Goal: Task Accomplishment & Management: Complete application form

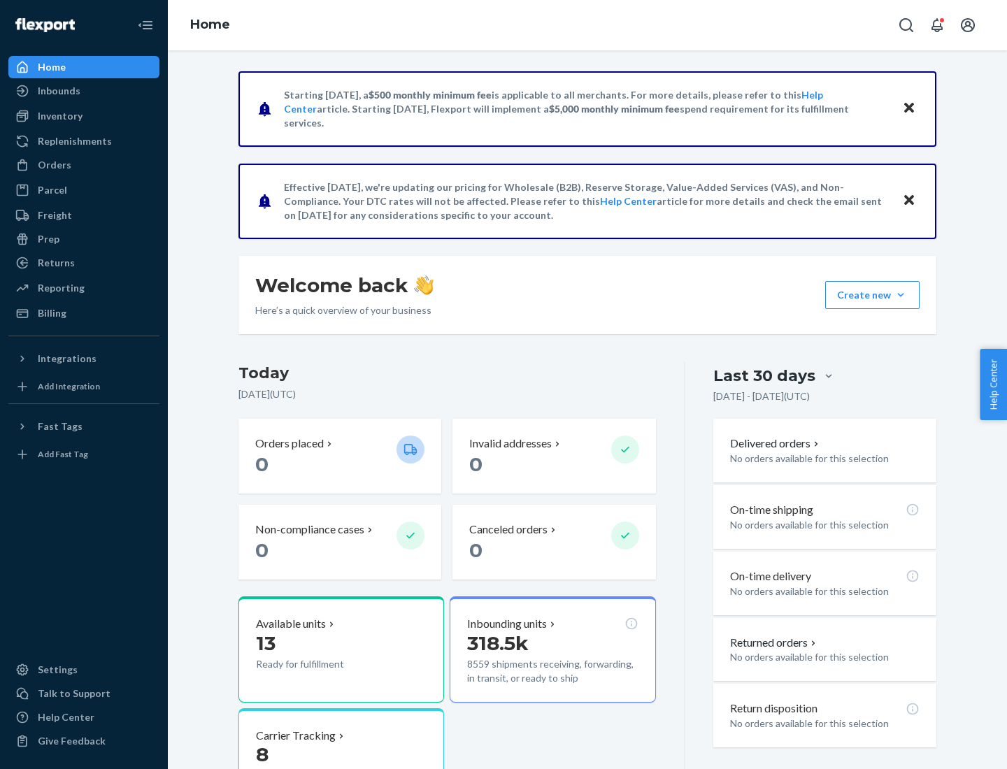
click at [901, 295] on button "Create new Create new inbound Create new order Create new product" at bounding box center [872, 295] width 94 height 28
click at [84, 91] on div "Inbounds" at bounding box center [84, 91] width 148 height 20
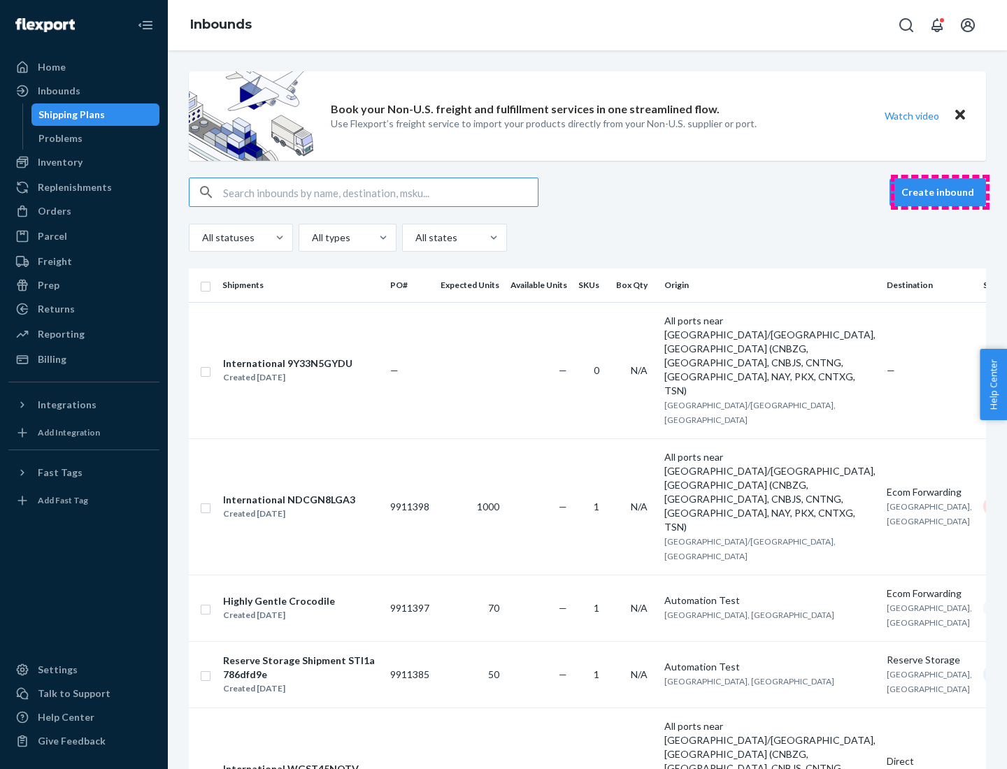
click at [940, 192] on button "Create inbound" at bounding box center [938, 192] width 97 height 28
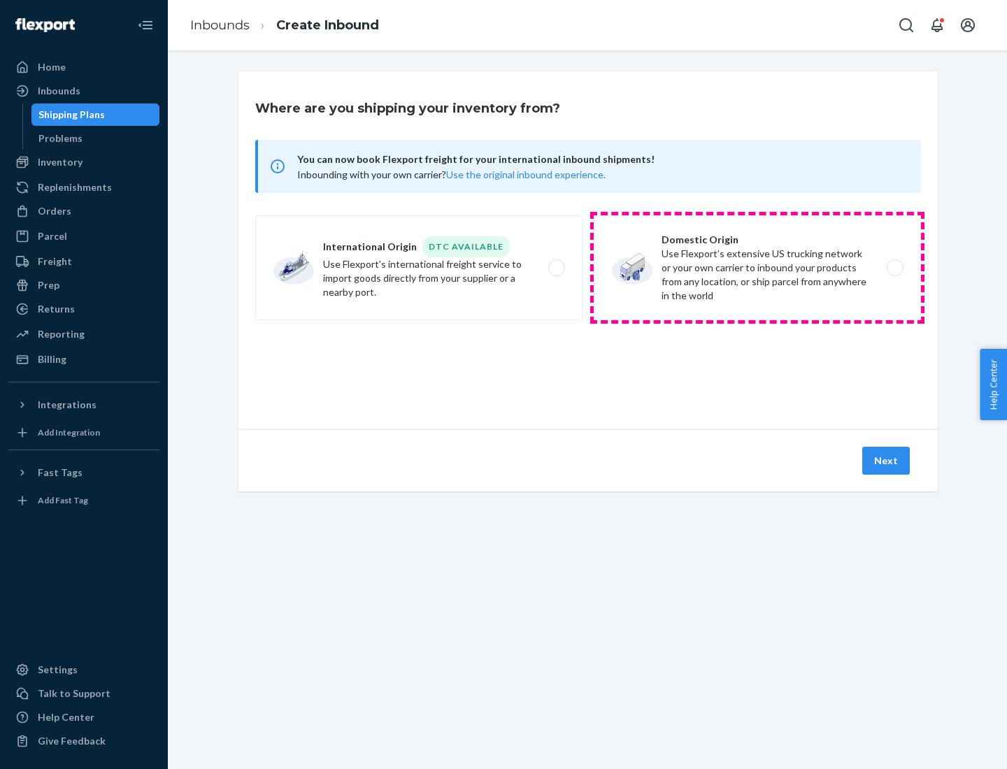
click at [758, 268] on label "Domestic Origin Use Flexport’s extensive US trucking network or your own carrie…" at bounding box center [757, 267] width 327 height 105
click at [895, 268] on input "Domestic Origin Use Flexport’s extensive US trucking network or your own carrie…" at bounding box center [899, 268] width 9 height 9
radio input "true"
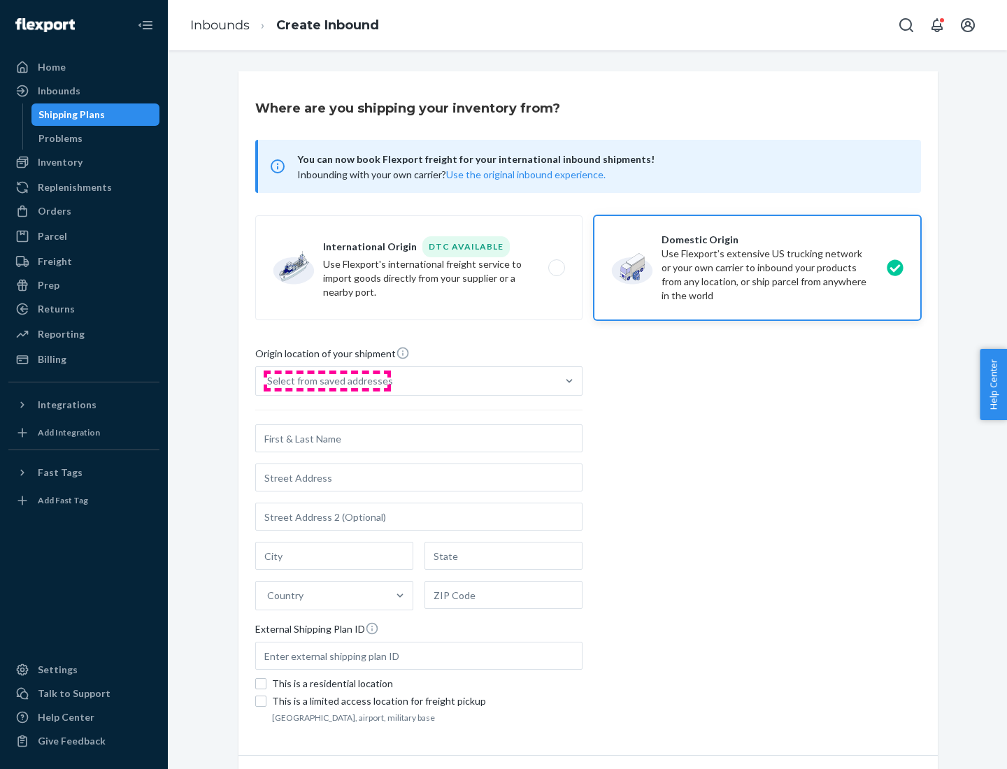
click at [327, 381] on div "Select from saved addresses" at bounding box center [330, 381] width 126 height 14
click at [269, 381] on input "Select from saved addresses" at bounding box center [267, 381] width 1 height 14
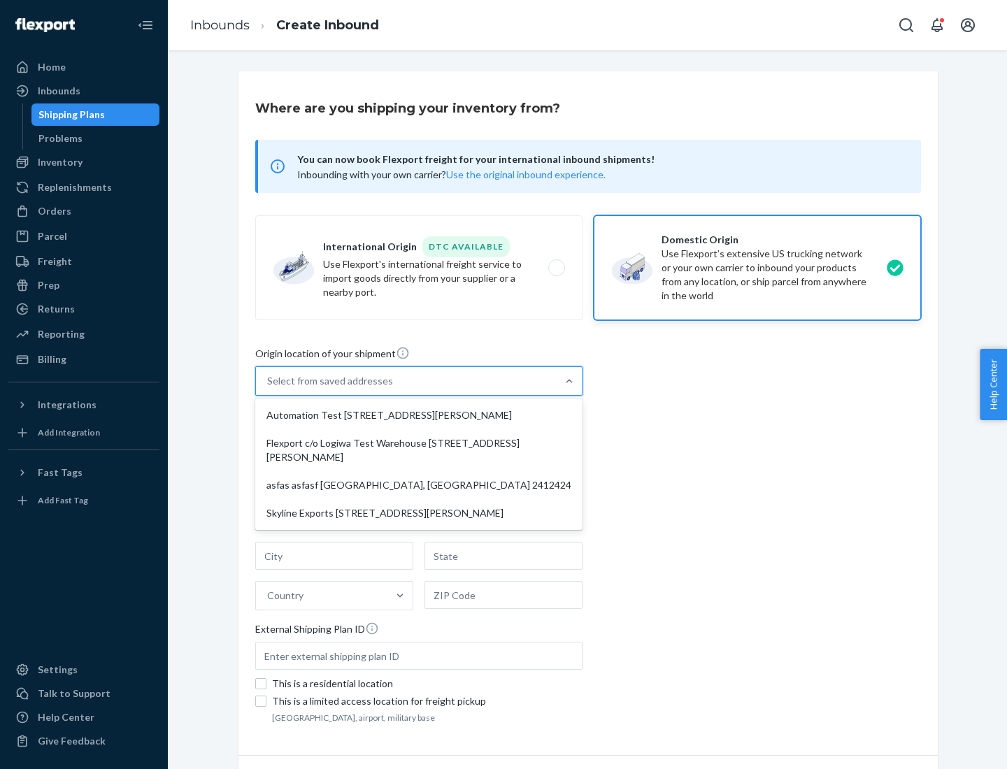
scroll to position [6, 0]
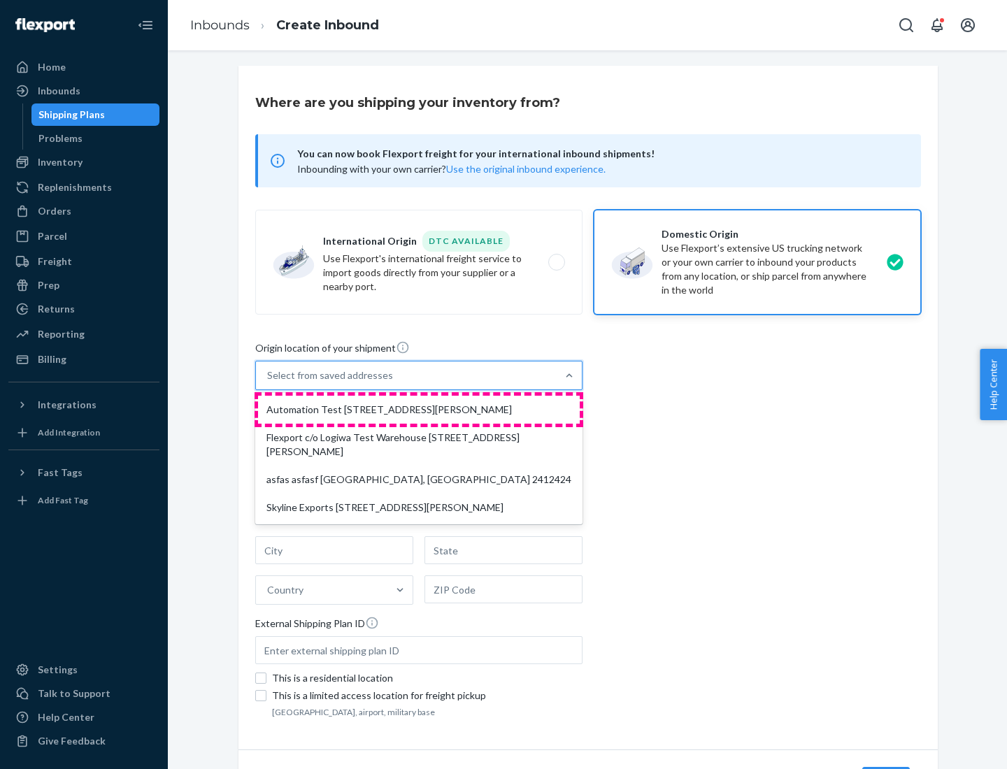
click at [419, 410] on div "Automation Test [STREET_ADDRESS][PERSON_NAME]" at bounding box center [419, 410] width 322 height 28
click at [269, 383] on input "option Automation Test [STREET_ADDRESS][PERSON_NAME] focused, 1 of 4. 4 results…" at bounding box center [267, 376] width 1 height 14
type input "Automation Test"
type input "9th Floor"
type input "[GEOGRAPHIC_DATA]"
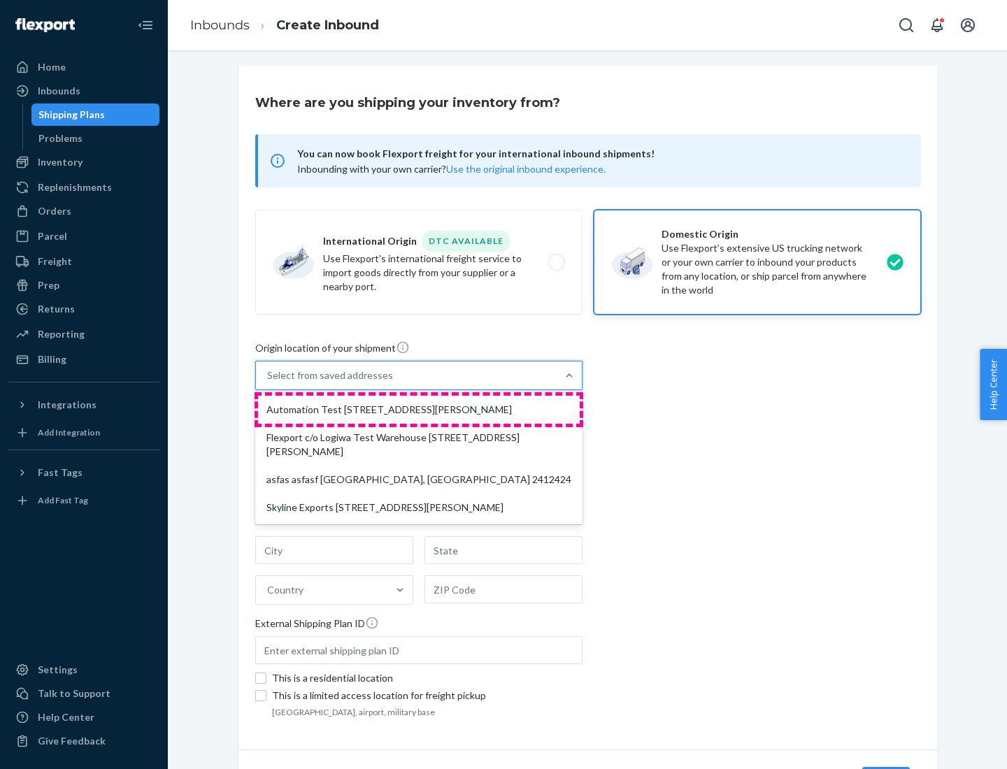
type input "CA"
type input "94104"
type input "[STREET_ADDRESS][PERSON_NAME]"
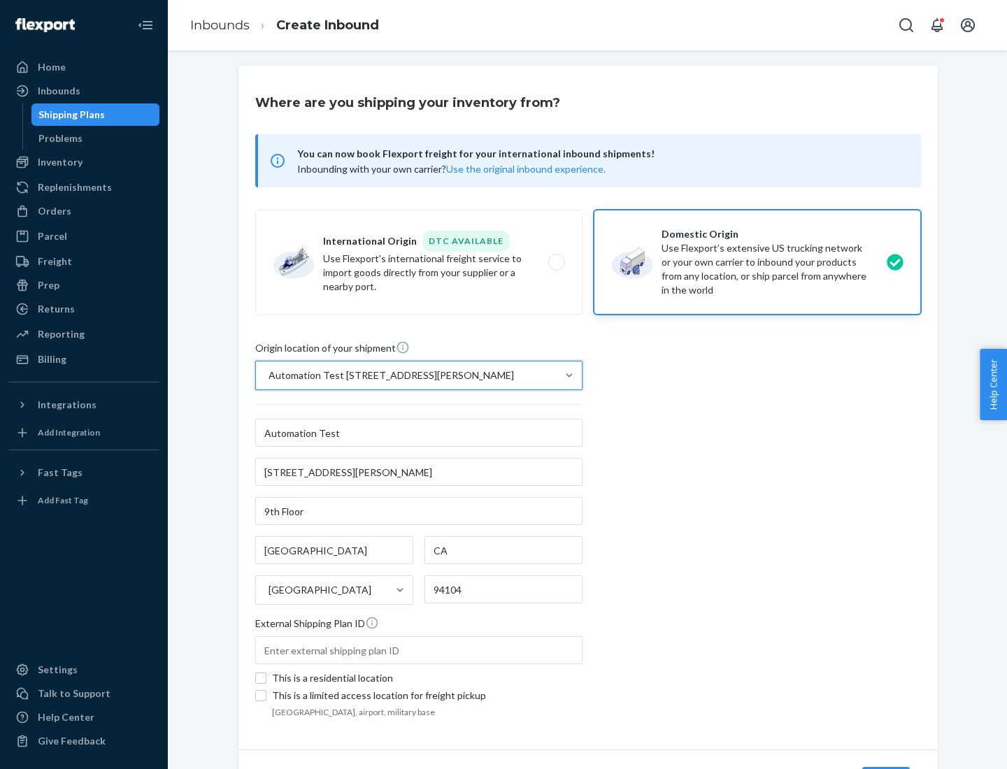
scroll to position [82, 0]
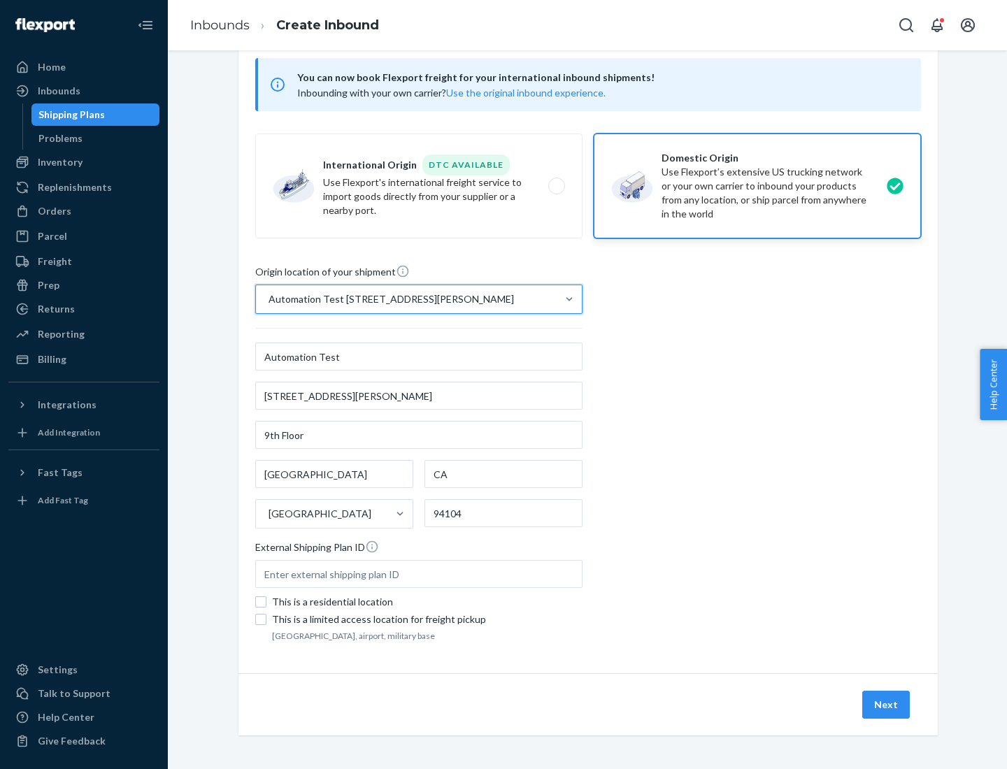
click at [887, 705] on button "Next" at bounding box center [886, 705] width 48 height 28
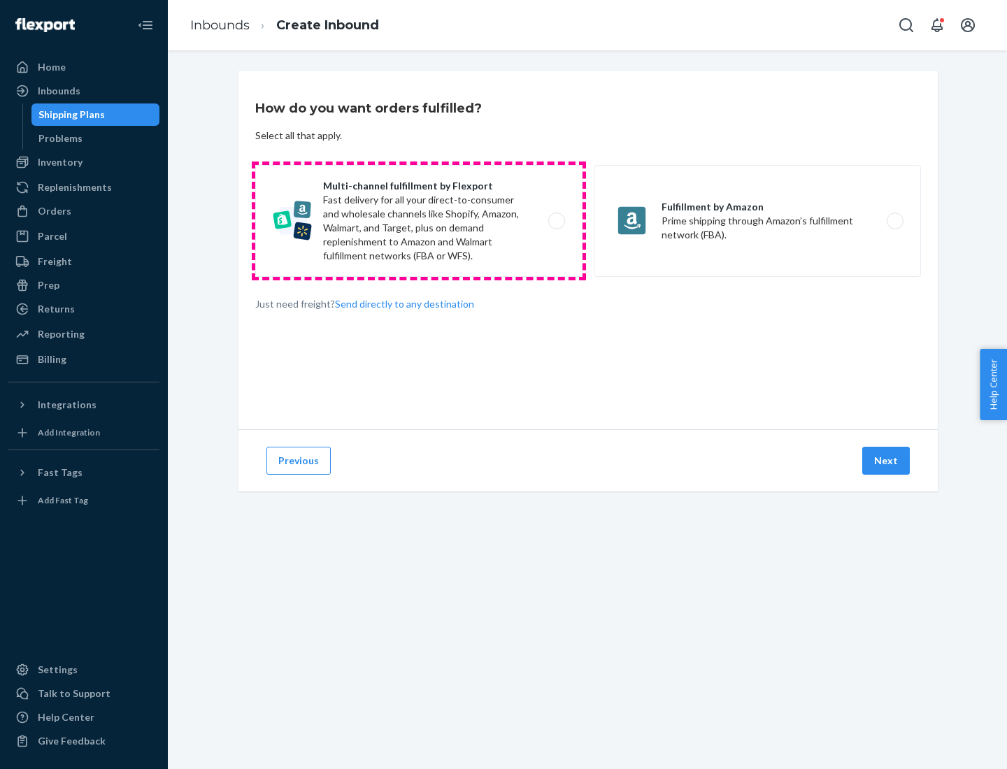
click at [419, 221] on label "Multi-channel fulfillment by Flexport Fast delivery for all your direct-to-cons…" at bounding box center [418, 221] width 327 height 112
click at [556, 221] on input "Multi-channel fulfillment by Flexport Fast delivery for all your direct-to-cons…" at bounding box center [560, 221] width 9 height 9
radio input "true"
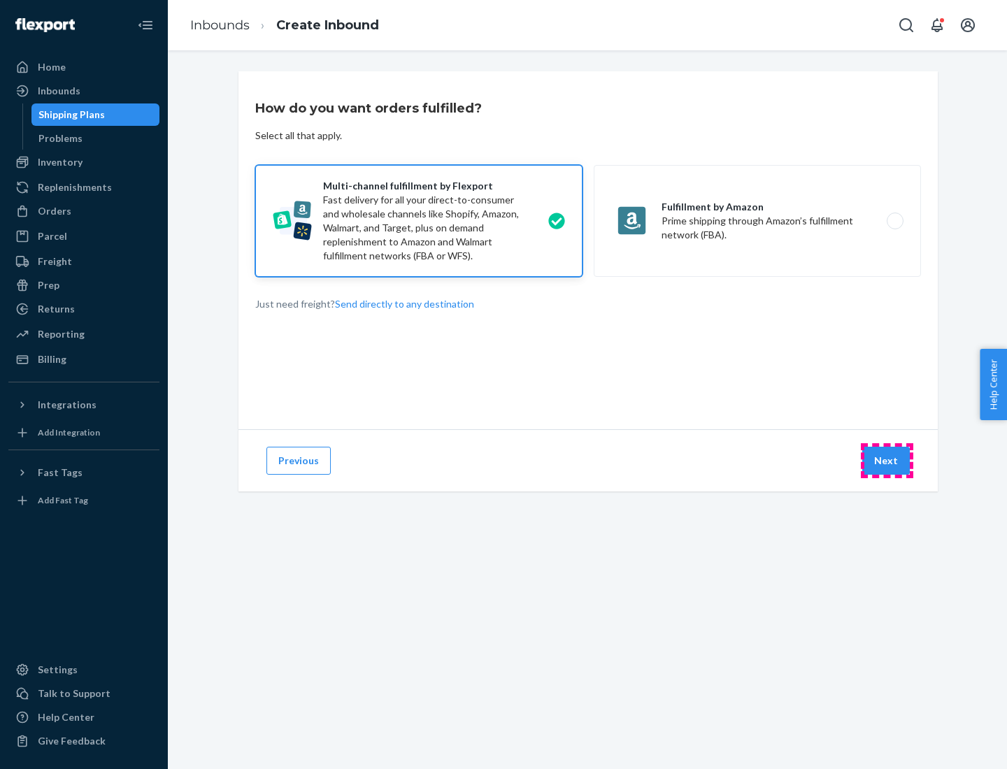
click at [887, 461] on button "Next" at bounding box center [886, 461] width 48 height 28
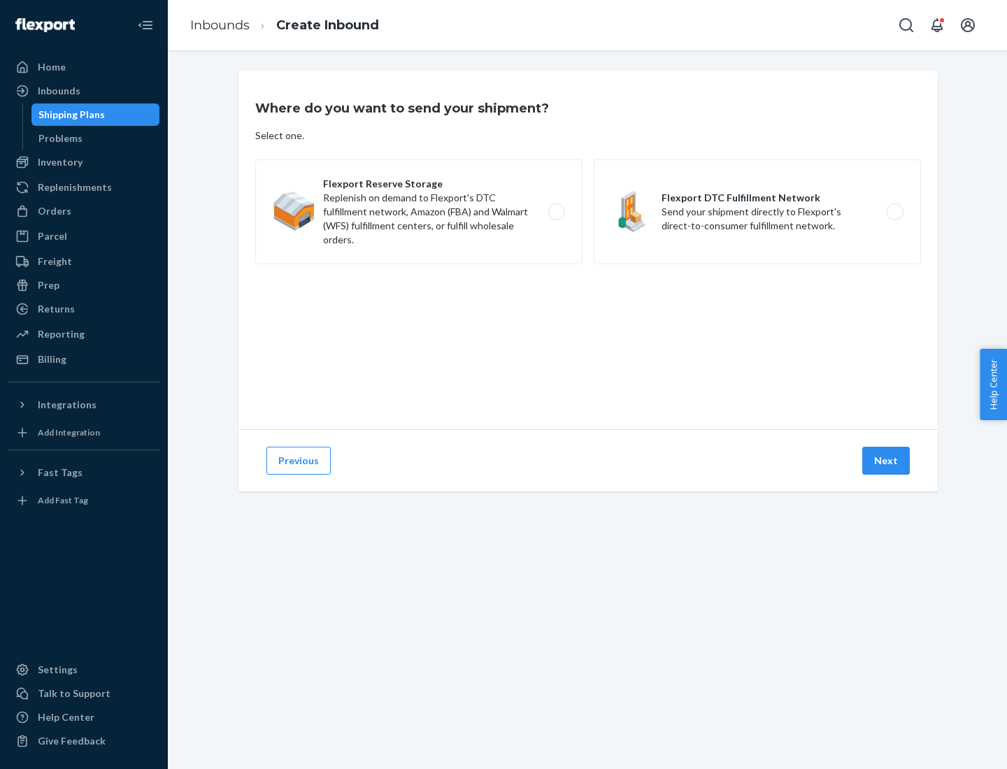
click at [758, 212] on label "Flexport DTC Fulfillment Network Send your shipment directly to Flexport's dire…" at bounding box center [757, 211] width 327 height 105
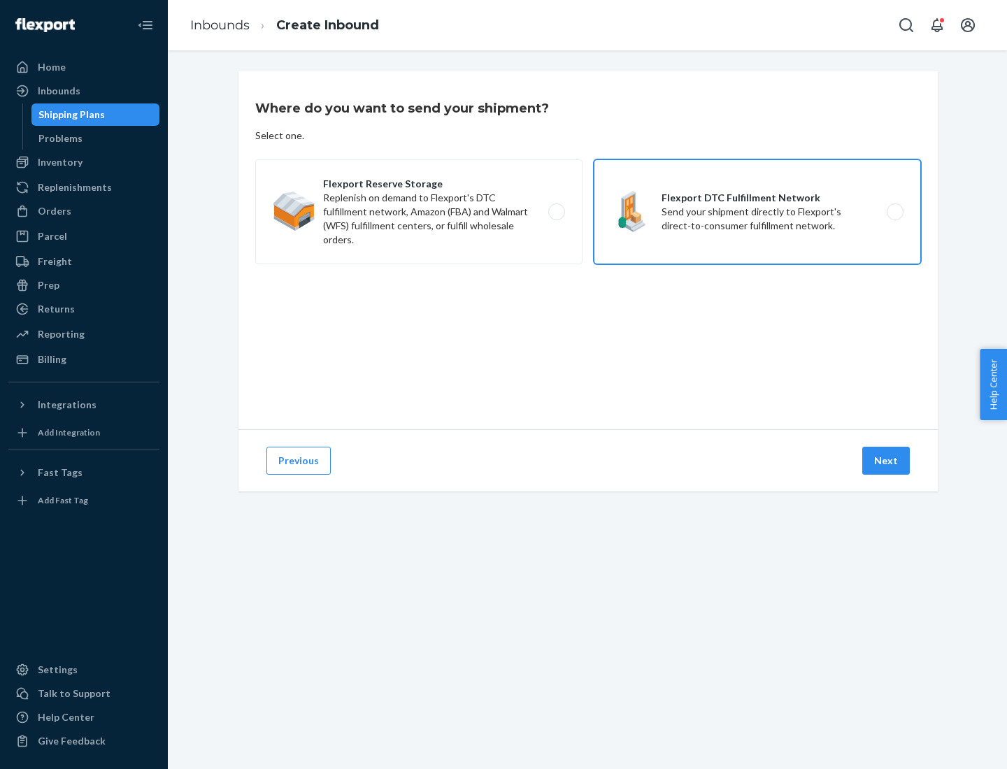
click at [895, 212] on input "Flexport DTC Fulfillment Network Send your shipment directly to Flexport's dire…" at bounding box center [899, 212] width 9 height 9
radio input "true"
click at [887, 461] on button "Next" at bounding box center [886, 461] width 48 height 28
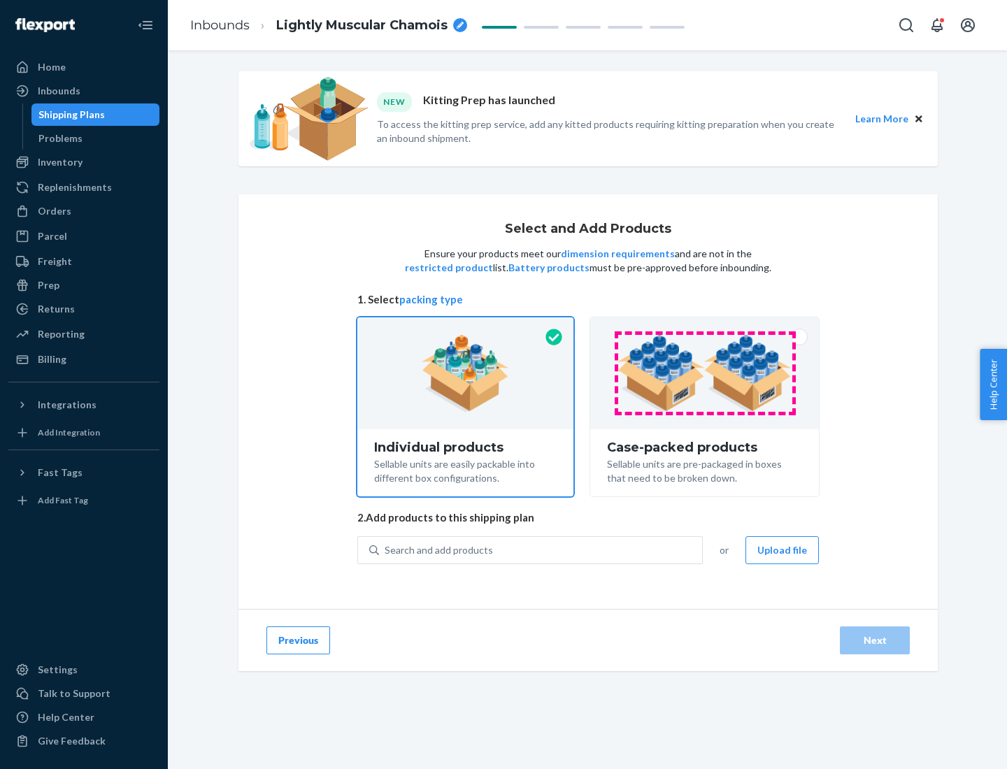
click at [705, 374] on img at bounding box center [705, 373] width 174 height 77
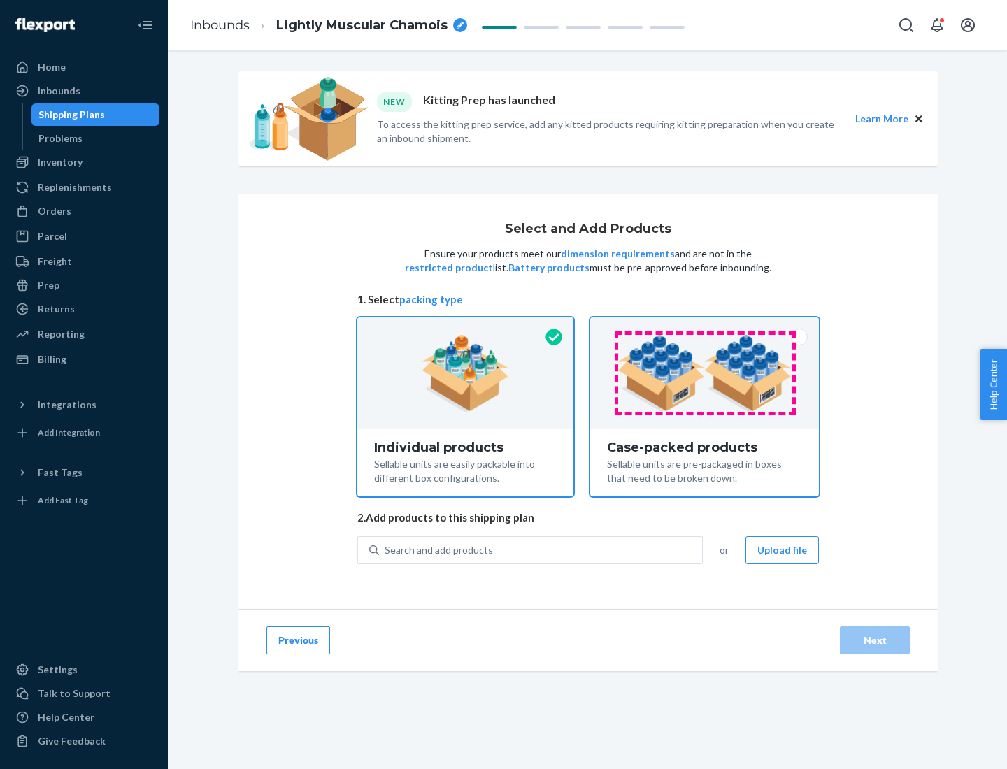
click at [705, 327] on input "Case-packed products Sellable units are pre-packaged in boxes that need to be b…" at bounding box center [704, 322] width 9 height 9
radio input "true"
radio input "false"
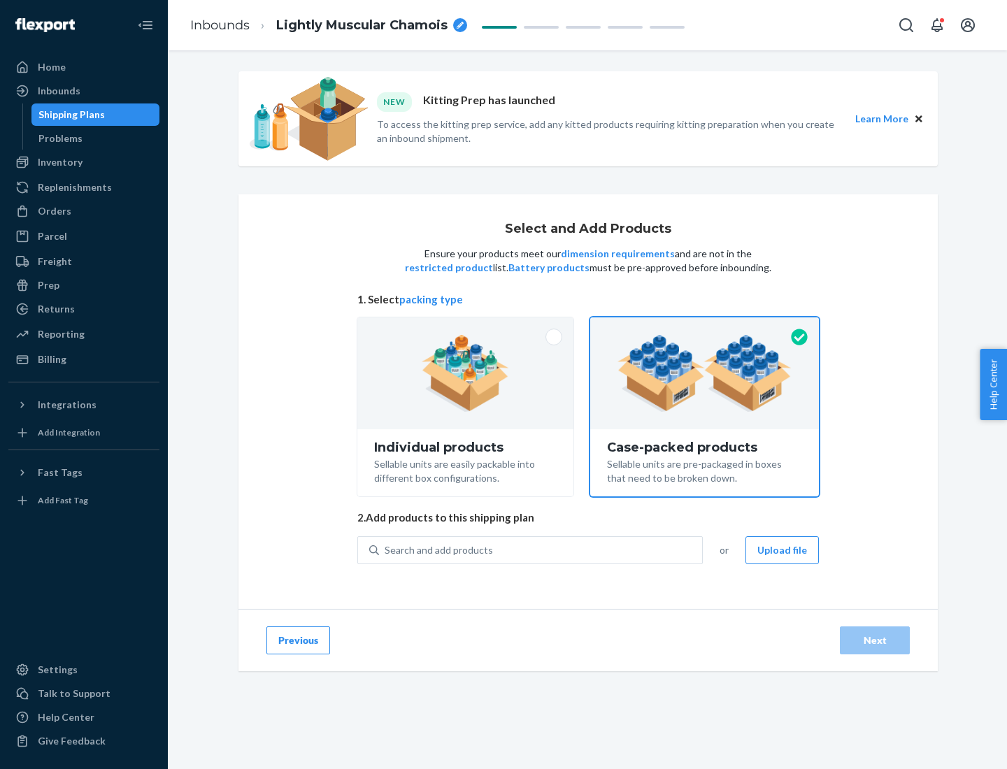
click at [541, 550] on div "Search and add products" at bounding box center [540, 550] width 323 height 25
click at [386, 550] on input "Search and add products" at bounding box center [385, 550] width 1 height 14
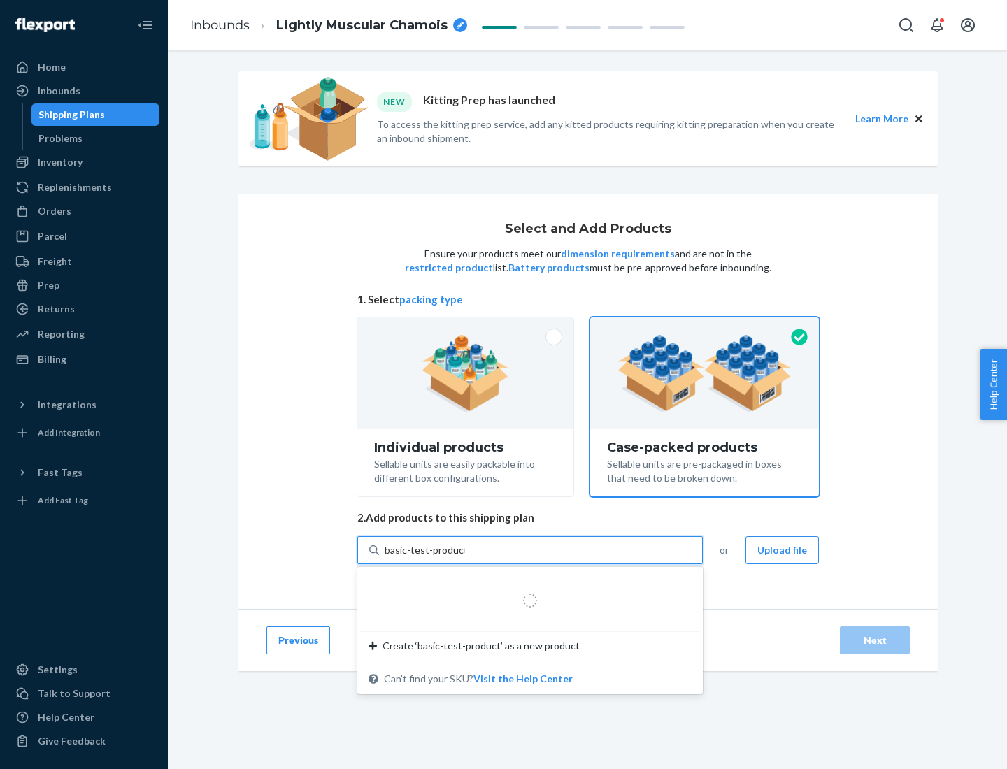
type input "basic-test-product-1"
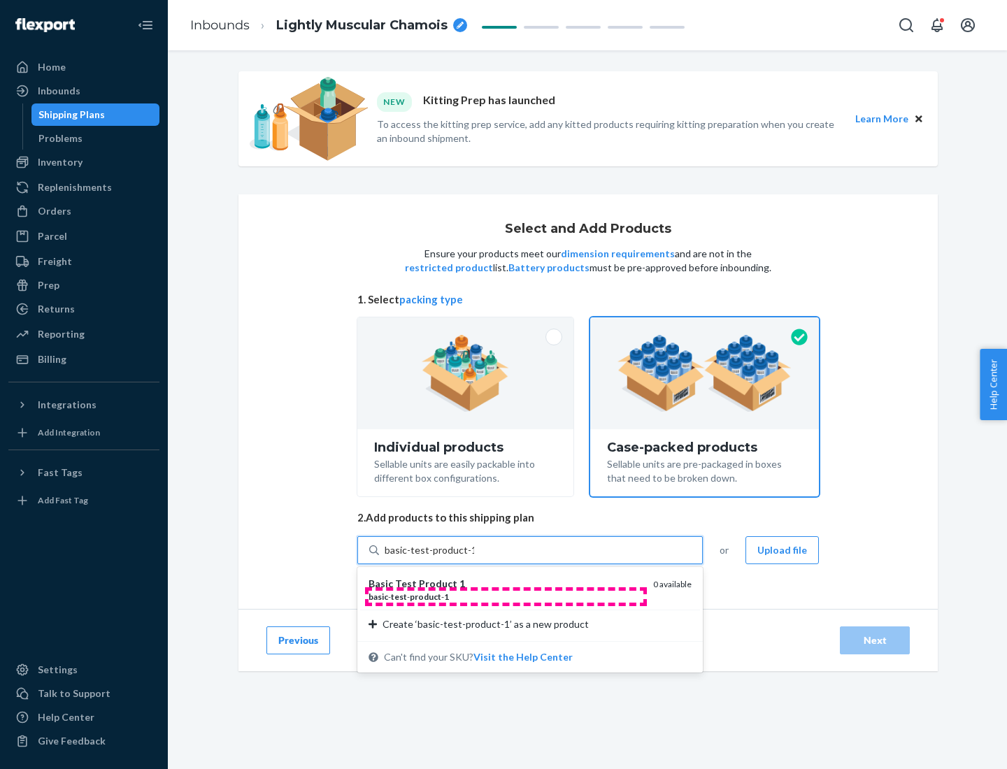
click at [506, 597] on div "basic - test - product - 1" at bounding box center [505, 597] width 273 height 12
click at [474, 557] on input "basic-test-product-1" at bounding box center [430, 550] width 90 height 14
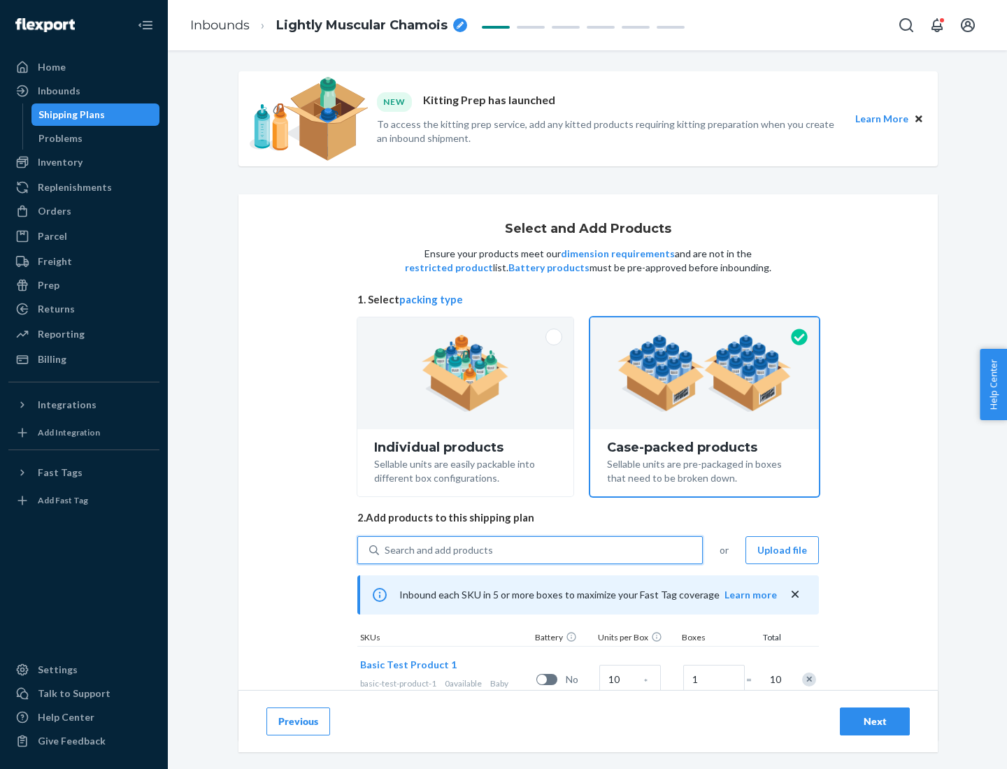
scroll to position [50, 0]
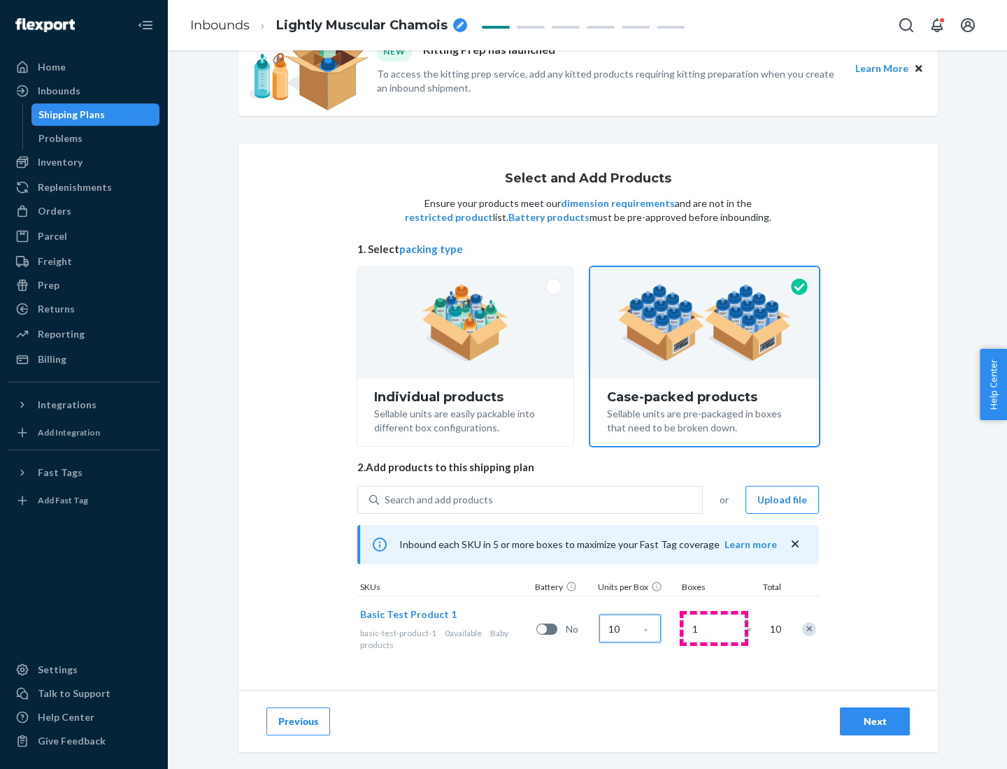
type input "10"
type input "7"
click at [875, 722] on div "Next" at bounding box center [875, 722] width 46 height 14
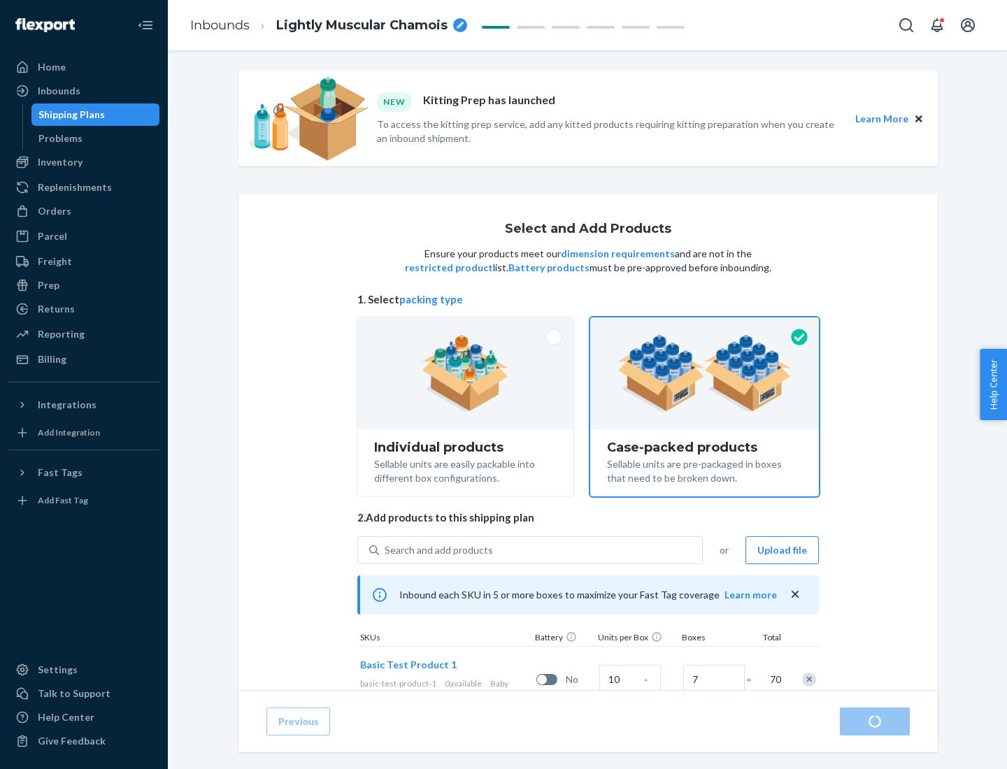
radio input "true"
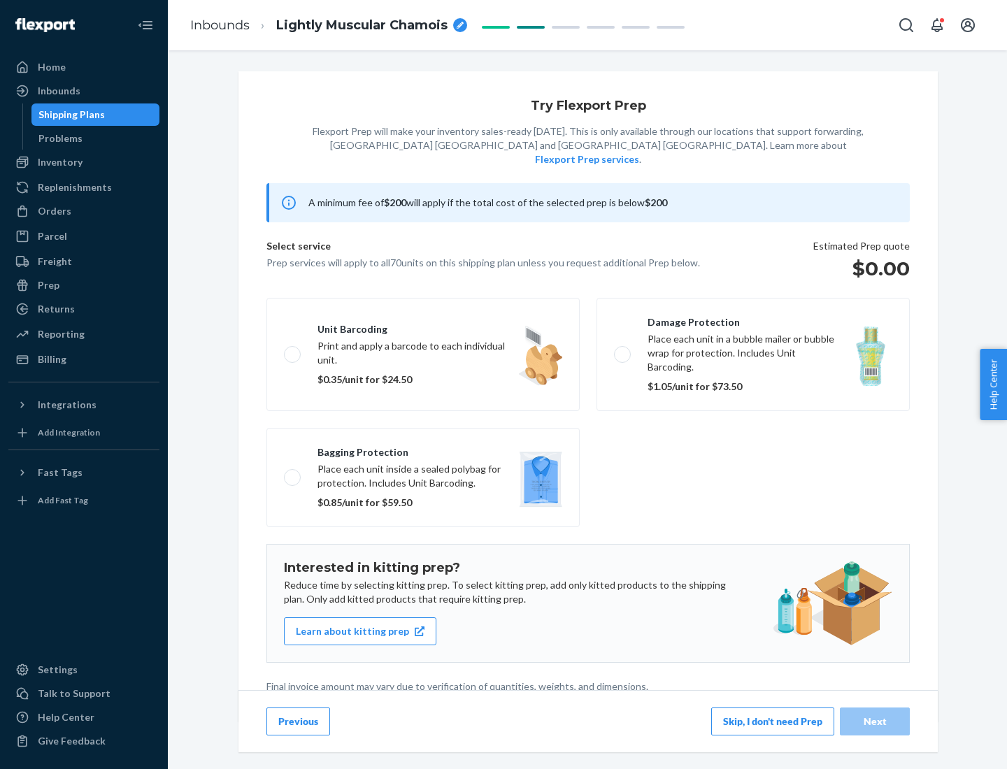
scroll to position [3, 0]
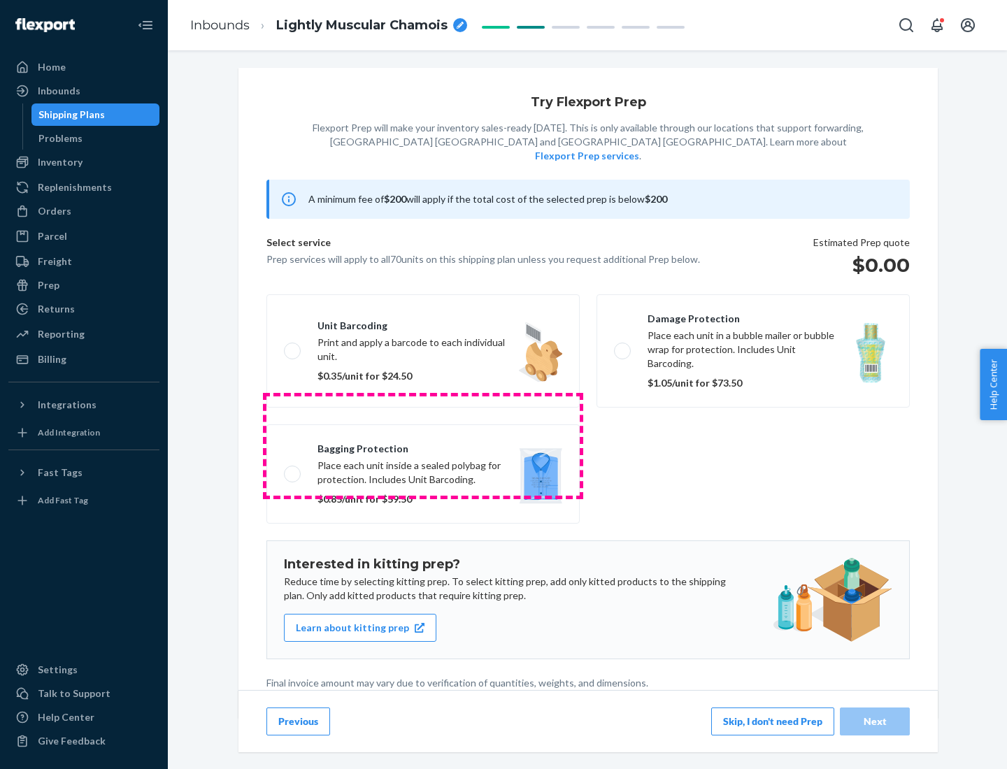
click at [423, 446] on label "Bagging protection Place each unit inside a sealed polybag for protection. Incl…" at bounding box center [422, 474] width 313 height 99
click at [293, 469] on input "Bagging protection Place each unit inside a sealed polybag for protection. Incl…" at bounding box center [288, 473] width 9 height 9
checkbox input "true"
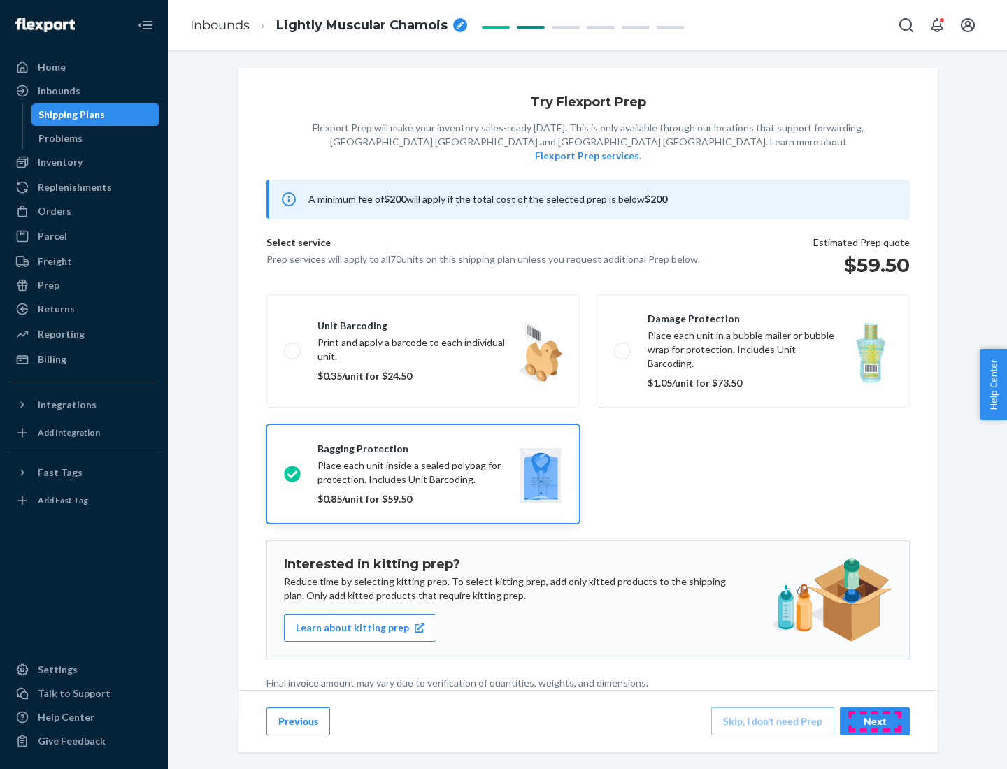
click at [875, 721] on div "Next" at bounding box center [875, 722] width 46 height 14
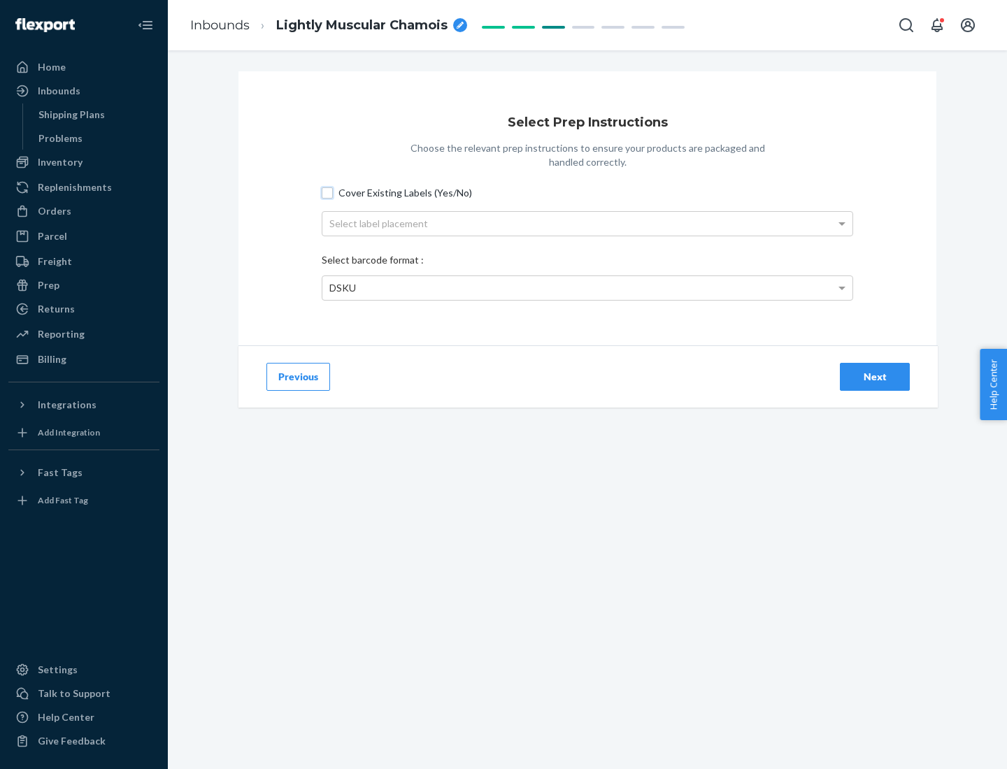
click at [327, 192] on input "Cover Existing Labels (Yes/No)" at bounding box center [327, 192] width 11 height 11
checkbox input "true"
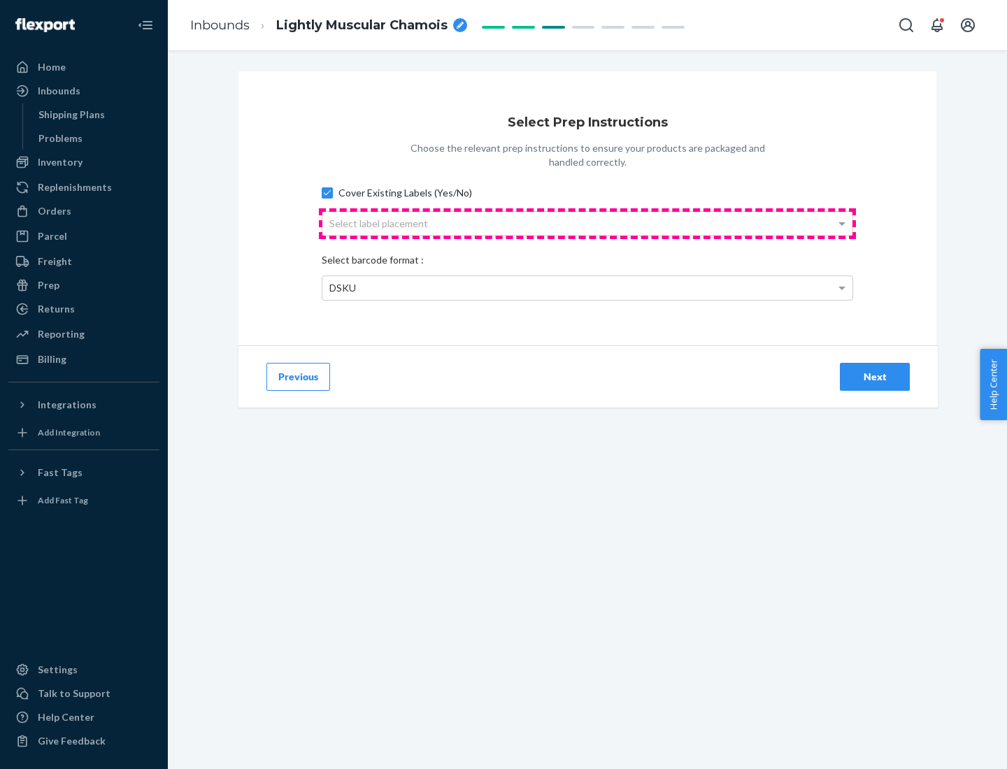
click at [588, 223] on div "Select label placement" at bounding box center [587, 224] width 530 height 24
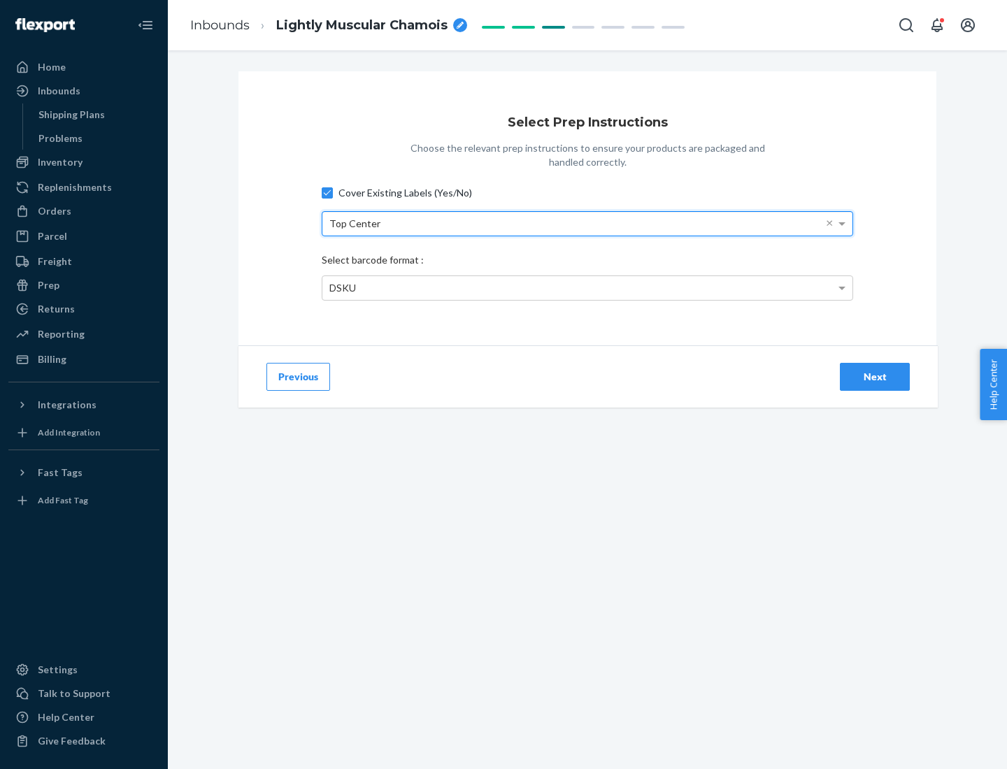
click at [588, 287] on div "DSKU" at bounding box center [587, 288] width 530 height 24
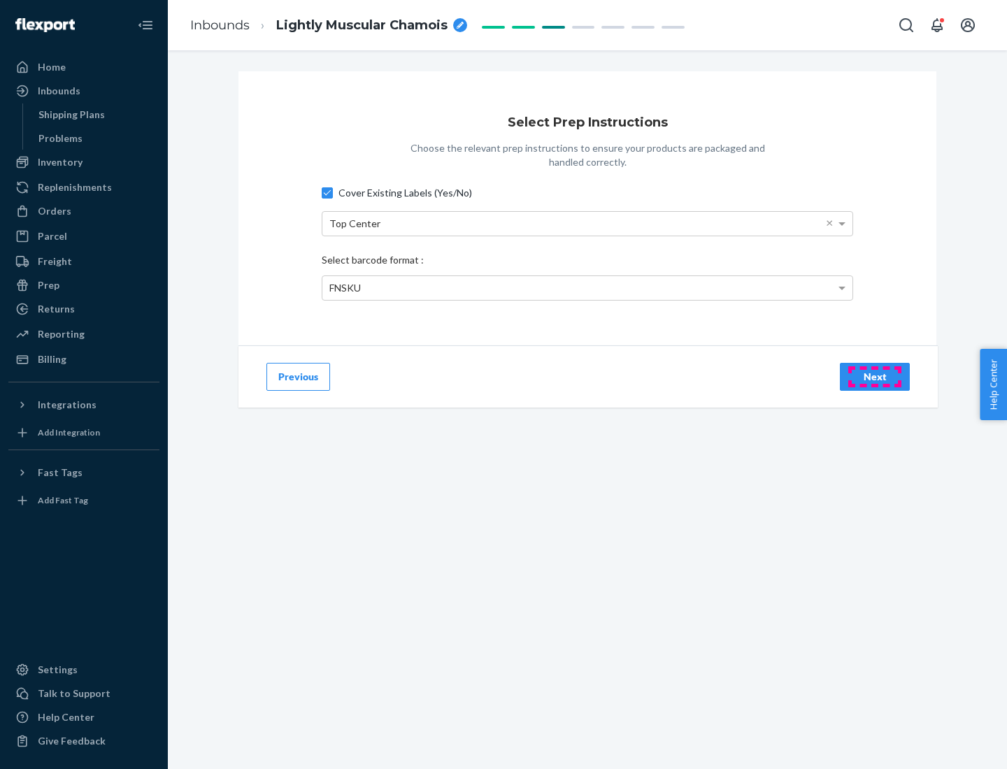
click at [875, 376] on div "Next" at bounding box center [875, 377] width 46 height 14
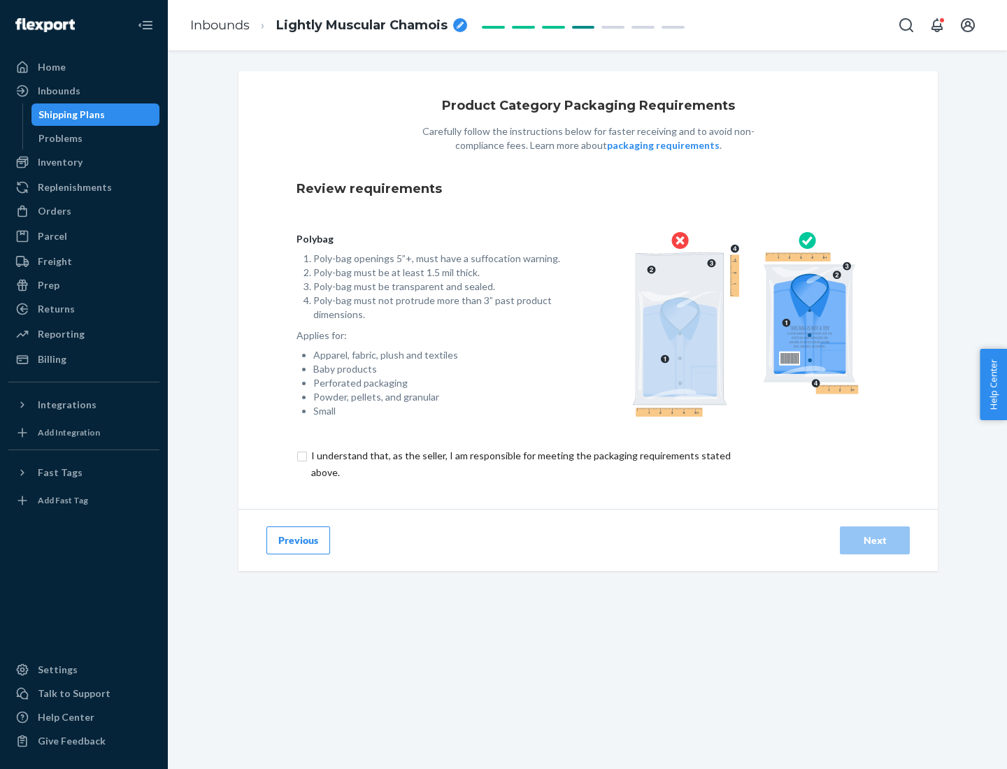
click at [520, 464] on input "checkbox" at bounding box center [529, 465] width 465 height 34
checkbox input "true"
click at [875, 540] on div "Next" at bounding box center [875, 541] width 46 height 14
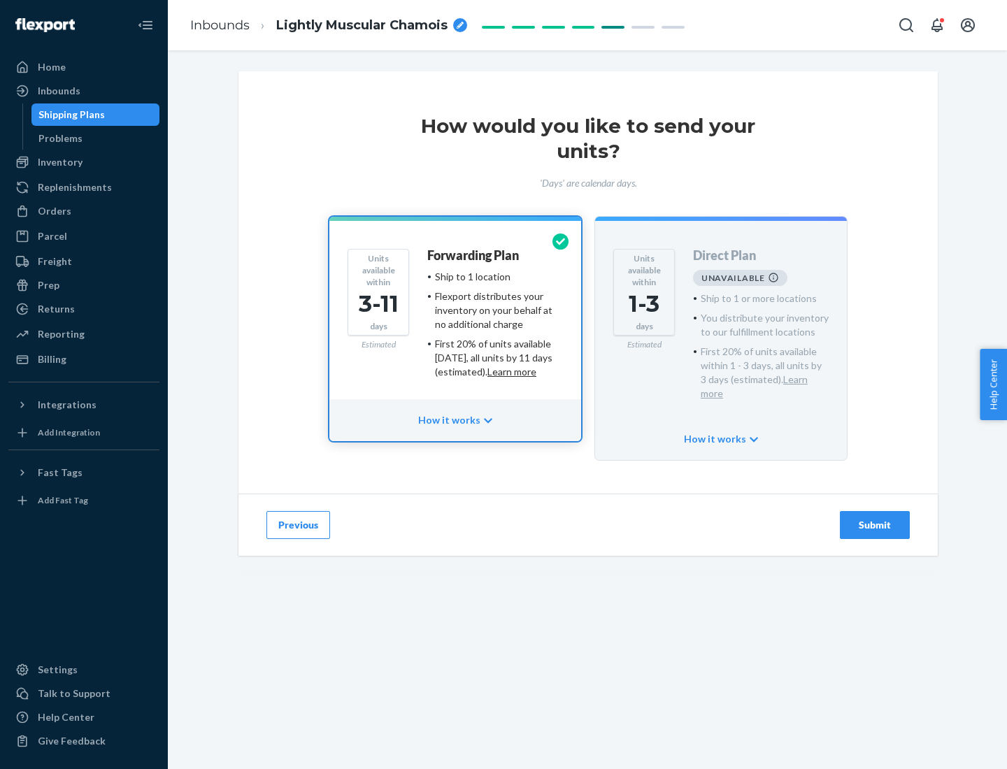
click at [474, 255] on h4 "Forwarding Plan" at bounding box center [473, 256] width 92 height 14
click at [875, 518] on div "Submit" at bounding box center [875, 525] width 46 height 14
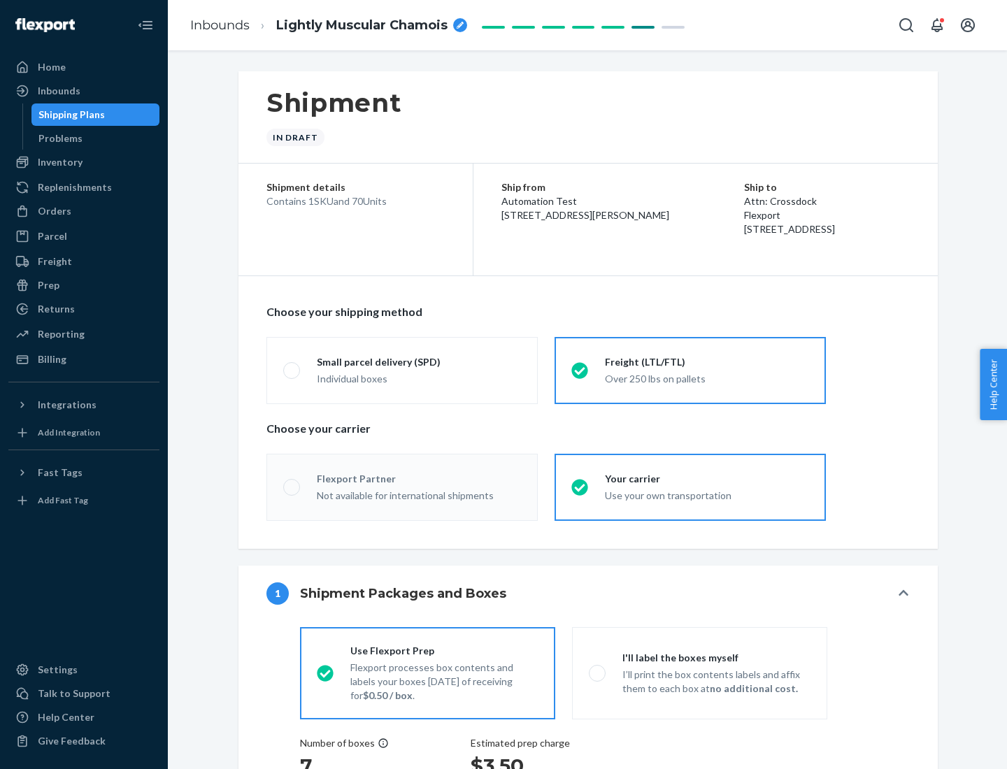
radio input "true"
radio input "false"
radio input "true"
radio input "false"
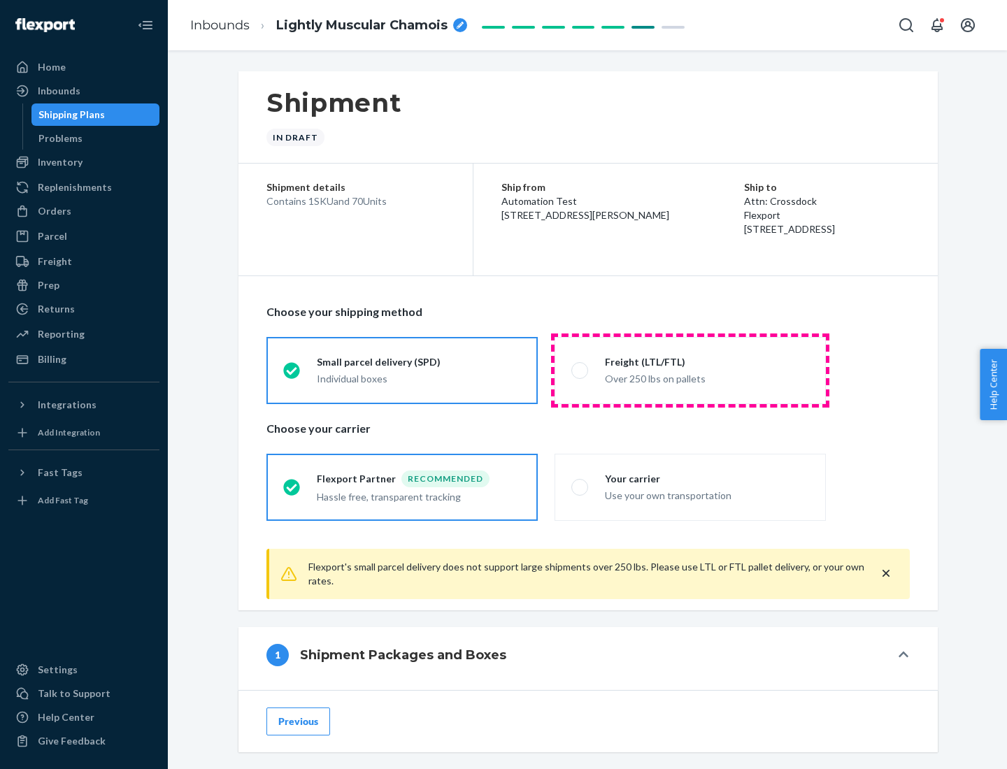
click at [690, 370] on div "Over 250 lbs on pallets" at bounding box center [707, 377] width 204 height 17
click at [581, 370] on input "Freight (LTL/FTL) Over 250 lbs on pallets" at bounding box center [575, 370] width 9 height 9
radio input "true"
radio input "false"
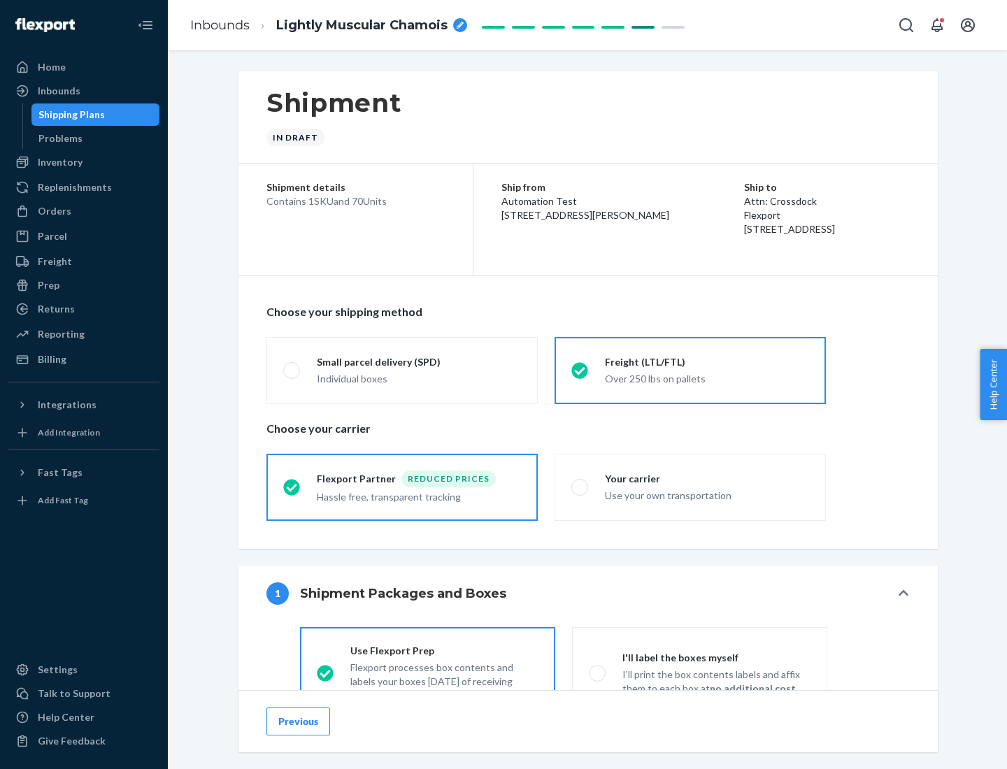
scroll to position [78, 0]
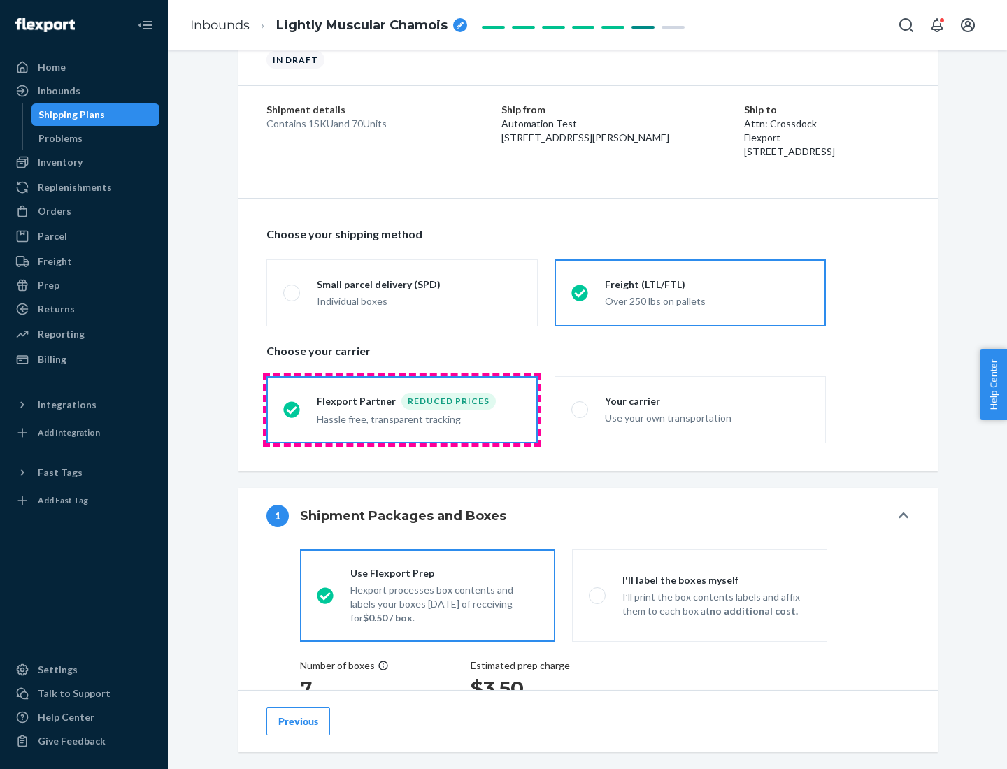
click at [402, 410] on div "Hassle free, transparent tracking" at bounding box center [419, 418] width 204 height 17
click at [292, 409] on input "Flexport Partner Reduced prices Hassle free, transparent tracking" at bounding box center [287, 409] width 9 height 9
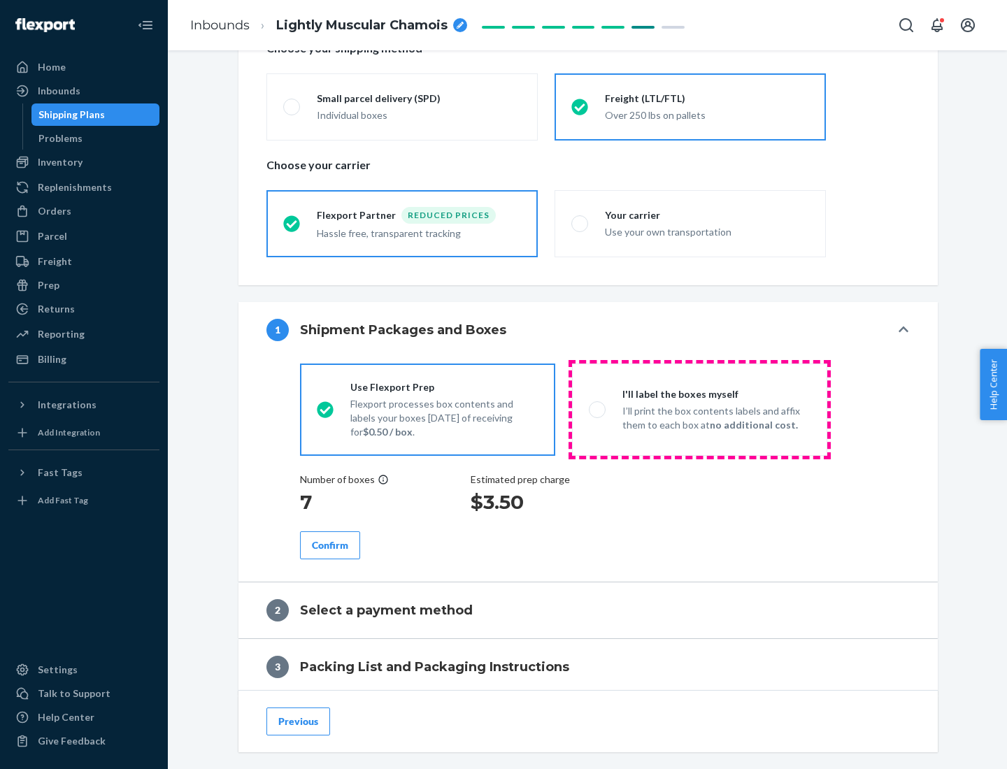
click at [699, 409] on p "I’ll print the box contents labels and affix them to each box at no additional …" at bounding box center [717, 418] width 188 height 28
click at [598, 409] on input "I'll label the boxes myself I’ll print the box contents labels and affix them t…" at bounding box center [593, 409] width 9 height 9
radio input "true"
radio input "false"
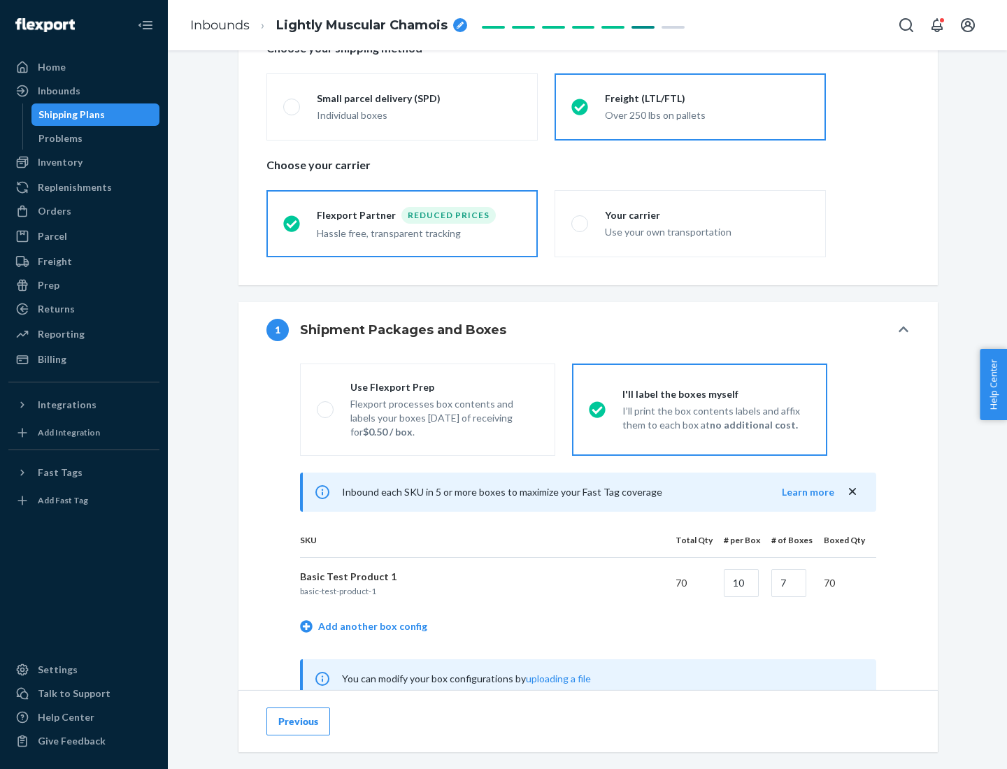
scroll to position [437, 0]
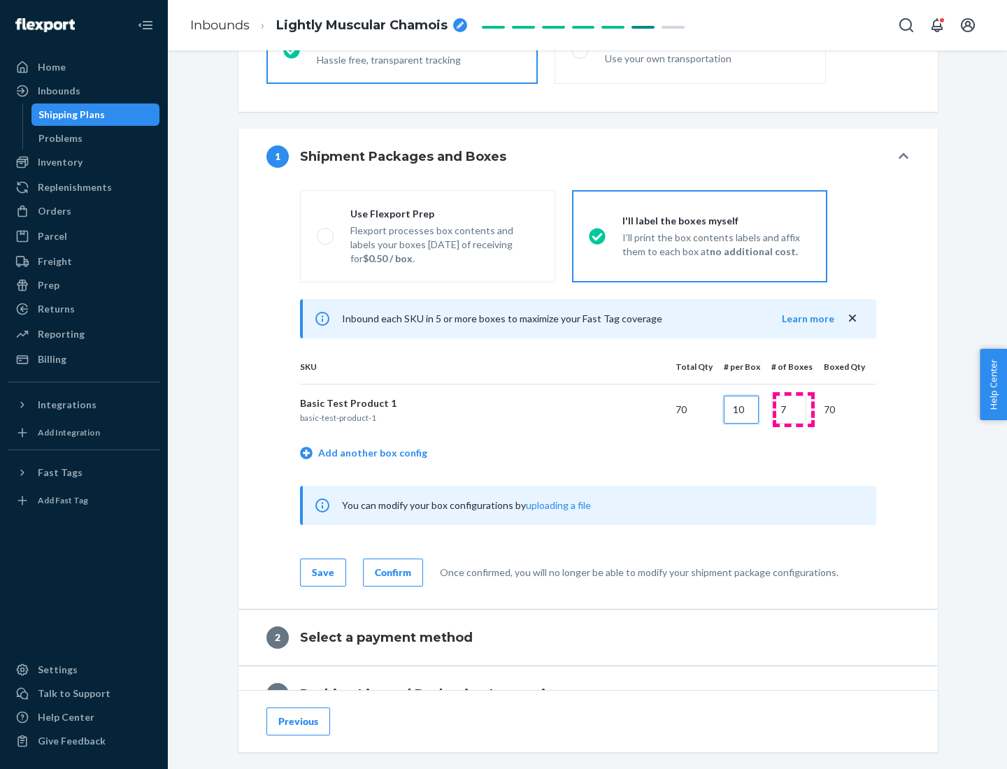
type input "10"
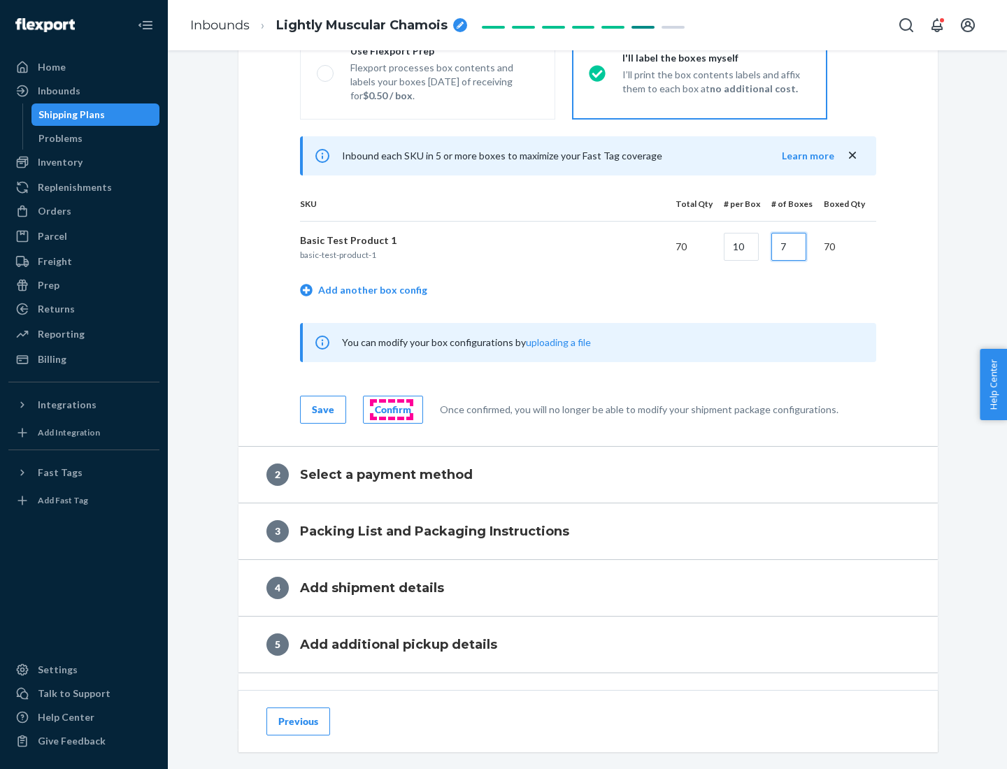
type input "7"
click at [391, 409] on div "Confirm" at bounding box center [393, 410] width 36 height 14
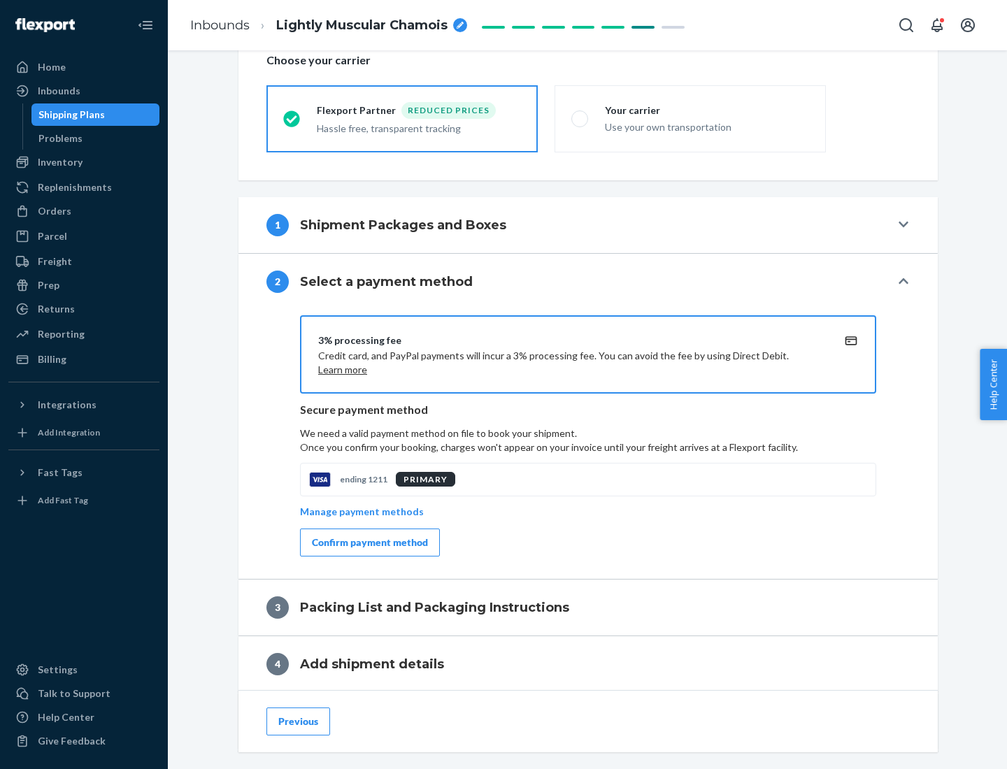
scroll to position [502, 0]
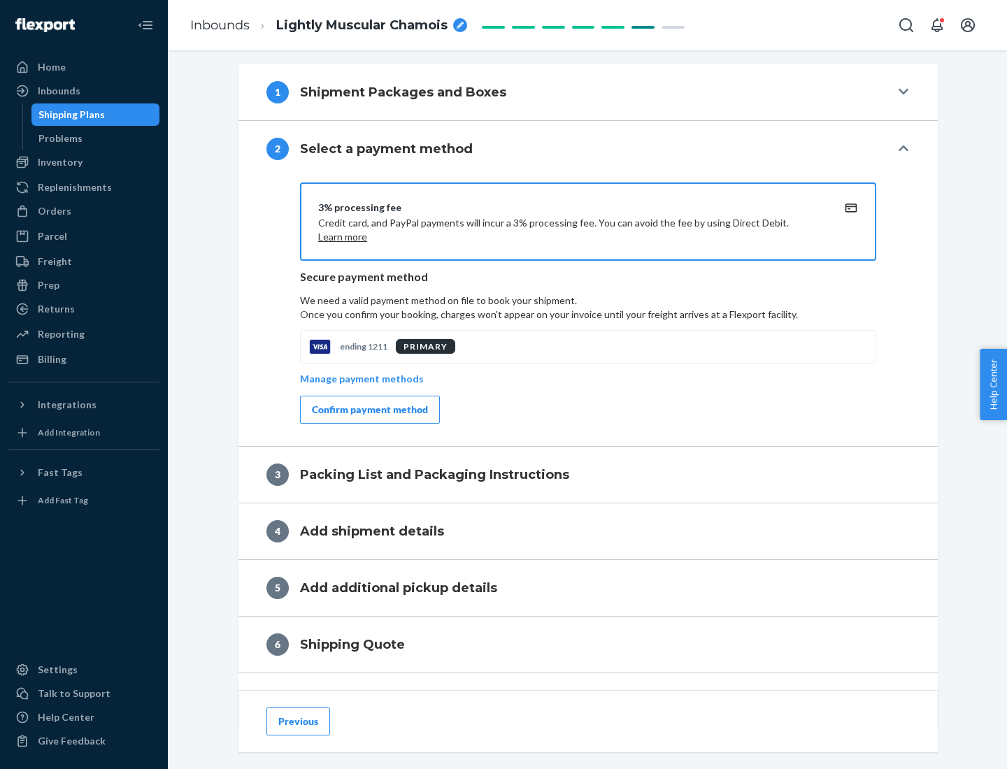
click at [369, 410] on div "Confirm payment method" at bounding box center [370, 410] width 116 height 14
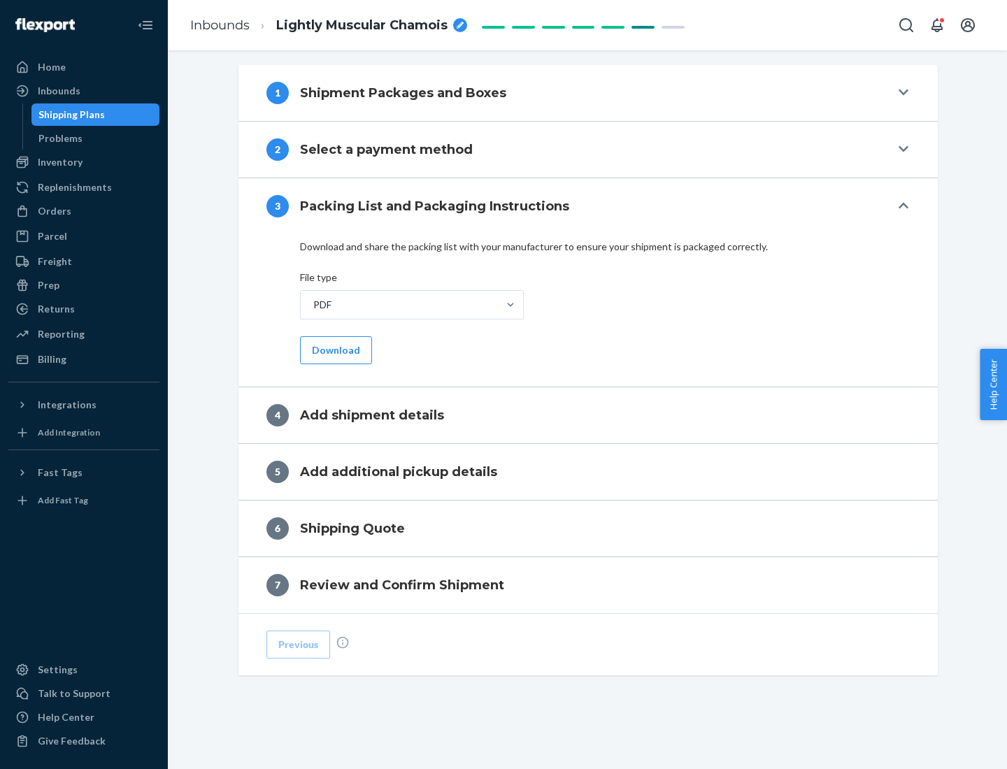
scroll to position [441, 0]
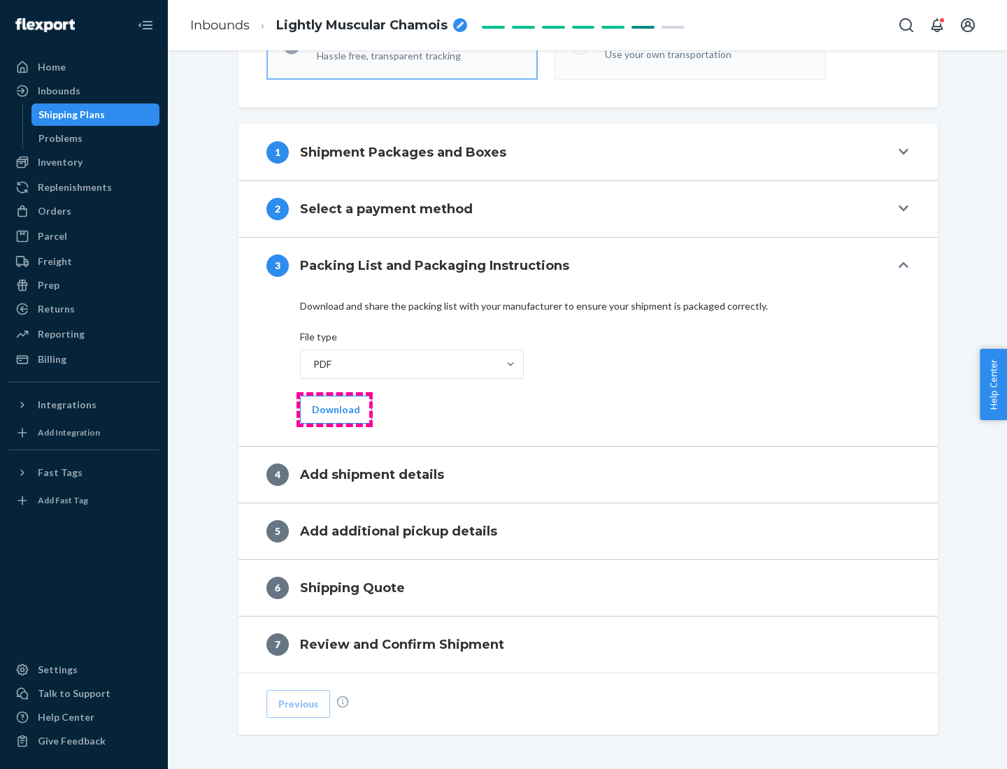
click at [334, 409] on button "Download" at bounding box center [336, 410] width 72 height 28
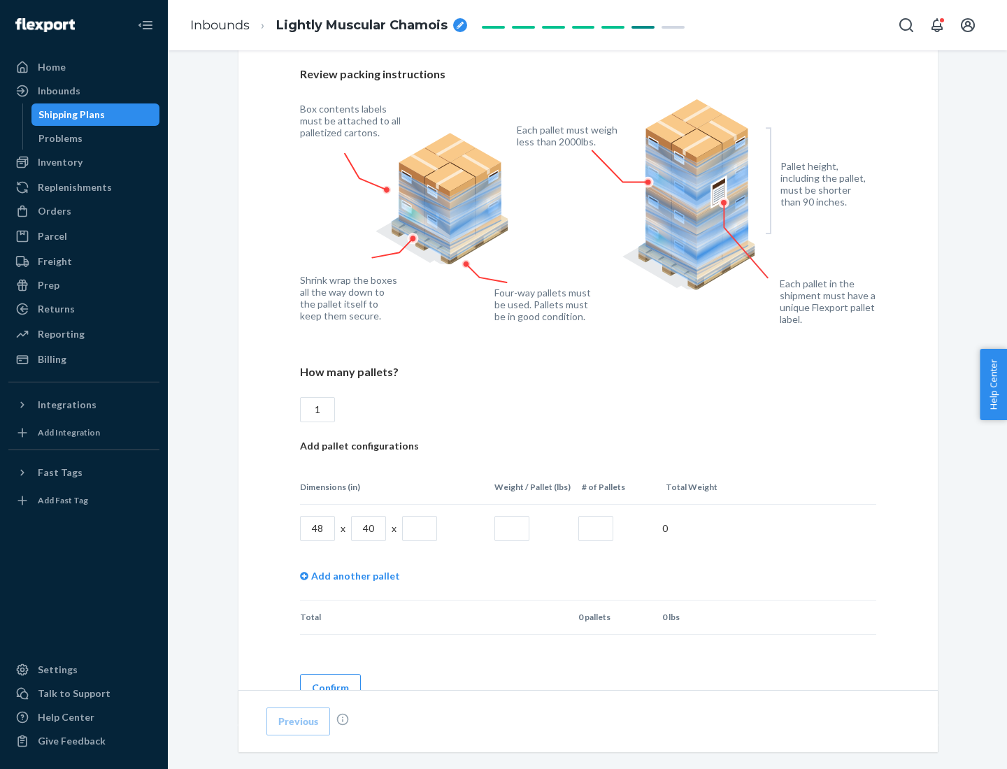
scroll to position [960, 0]
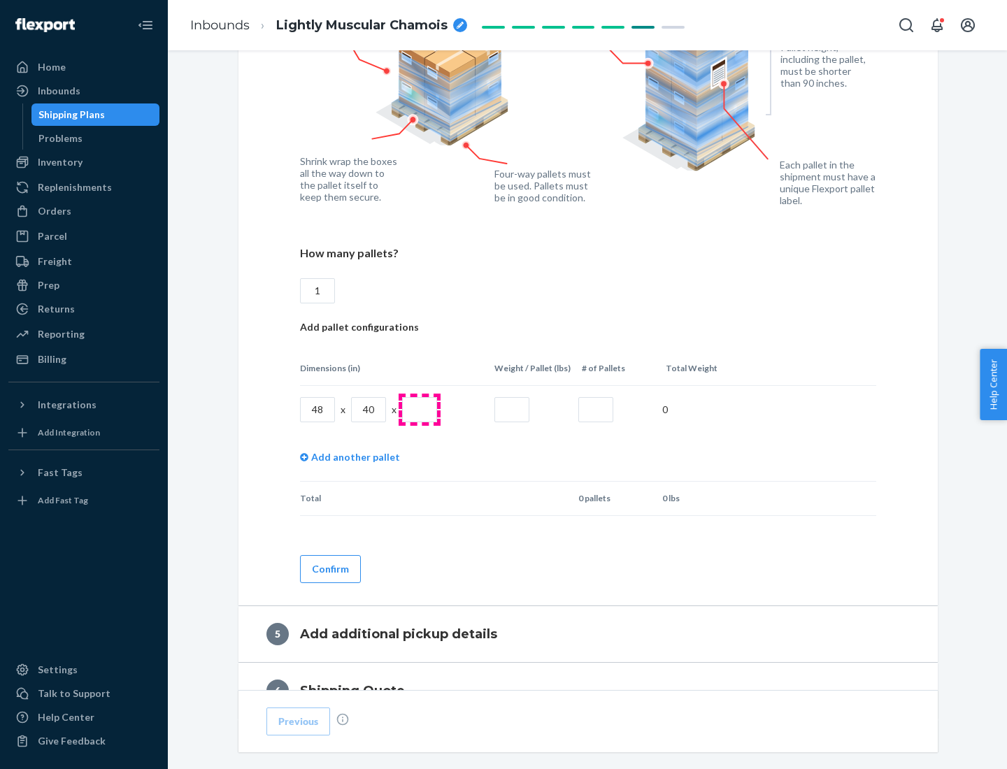
type input "1"
type input "40"
type input "200"
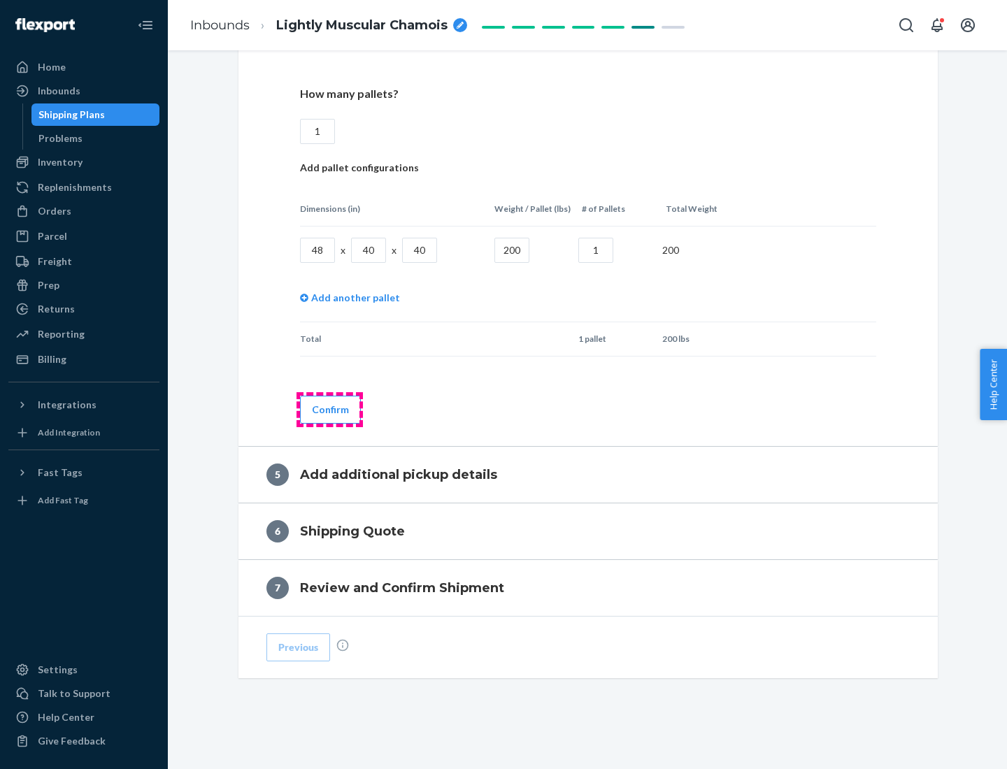
type input "1"
click at [329, 409] on button "Confirm" at bounding box center [330, 410] width 61 height 28
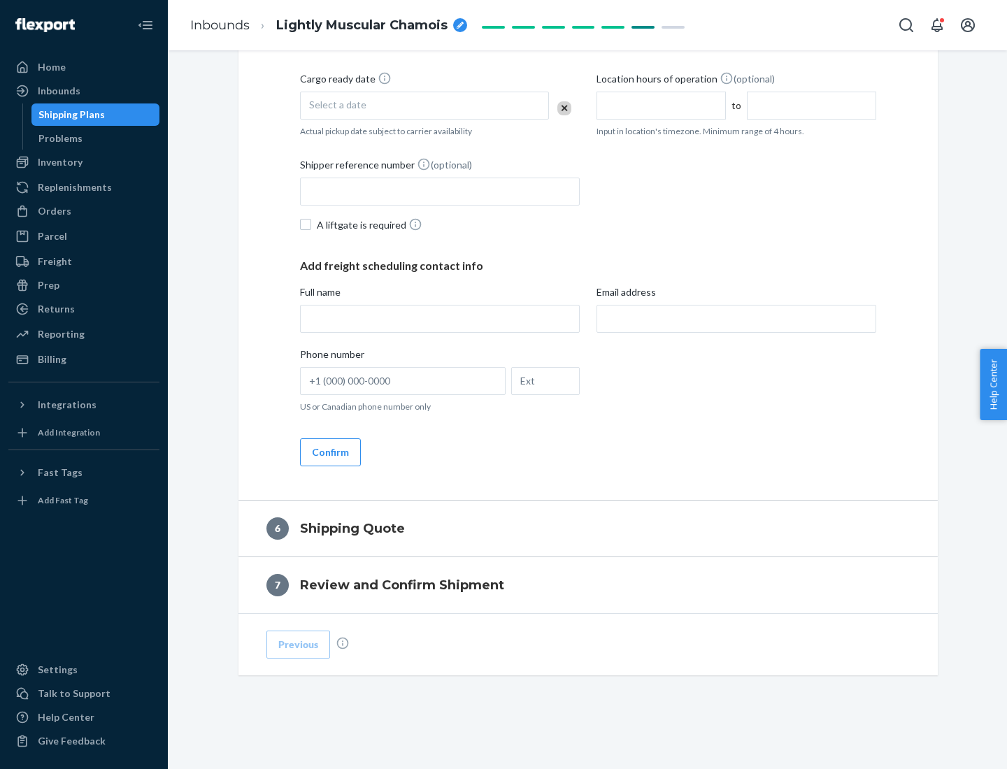
scroll to position [478, 0]
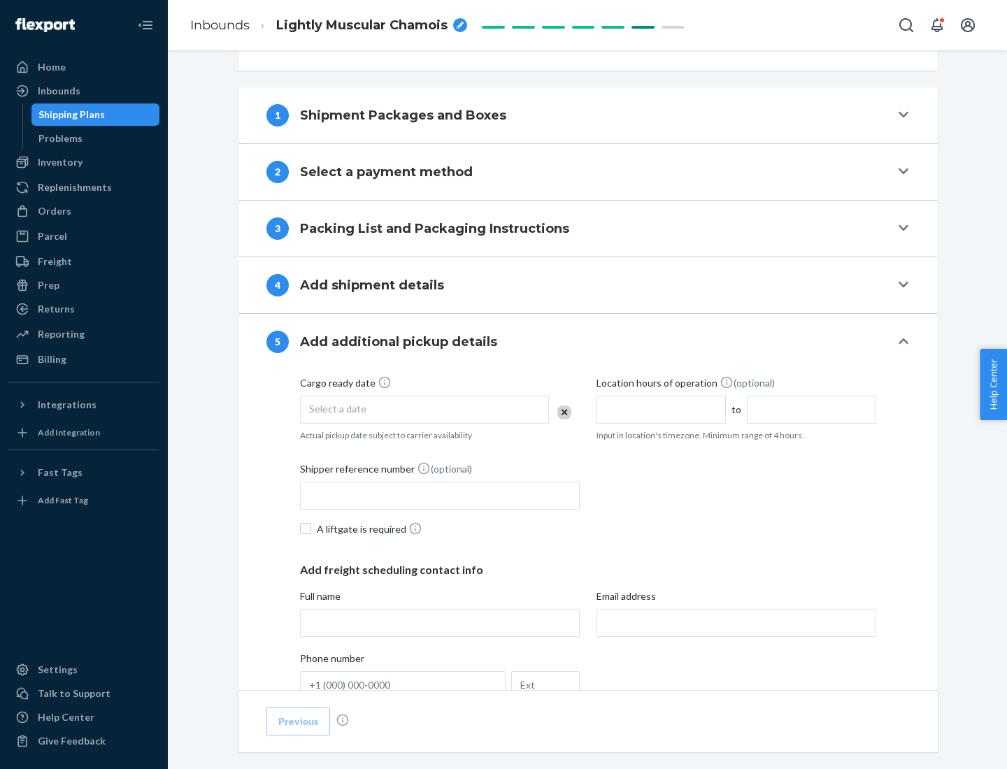
click at [425, 409] on div "Select a date" at bounding box center [424, 410] width 249 height 28
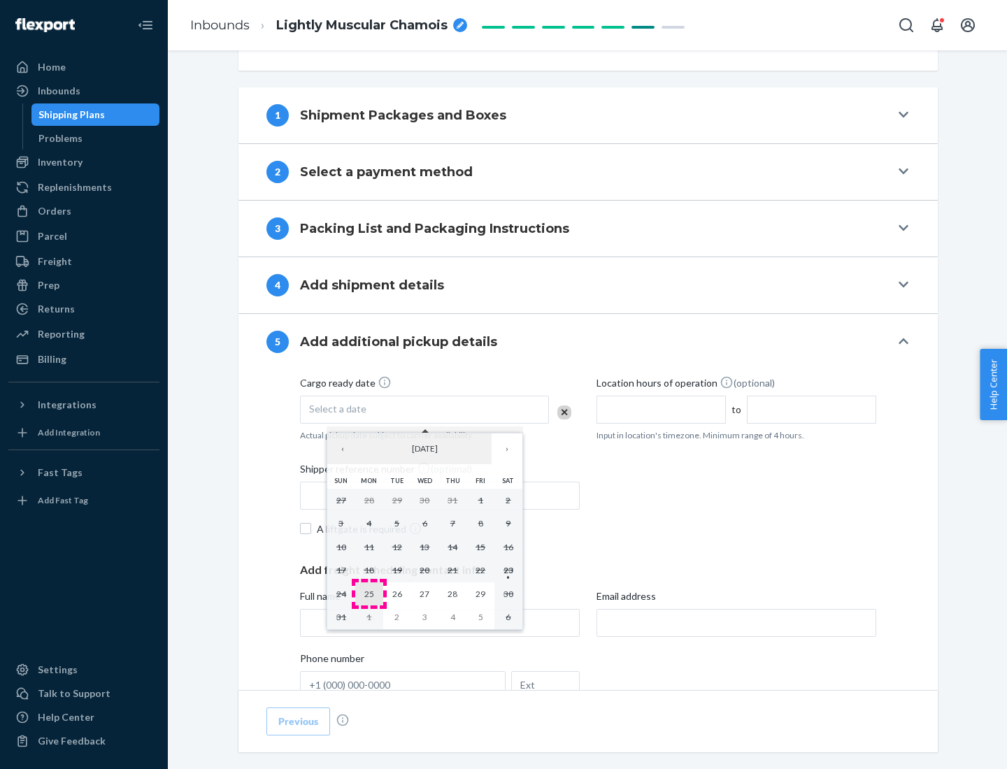
click at [369, 594] on abbr "25" at bounding box center [369, 594] width 10 height 10
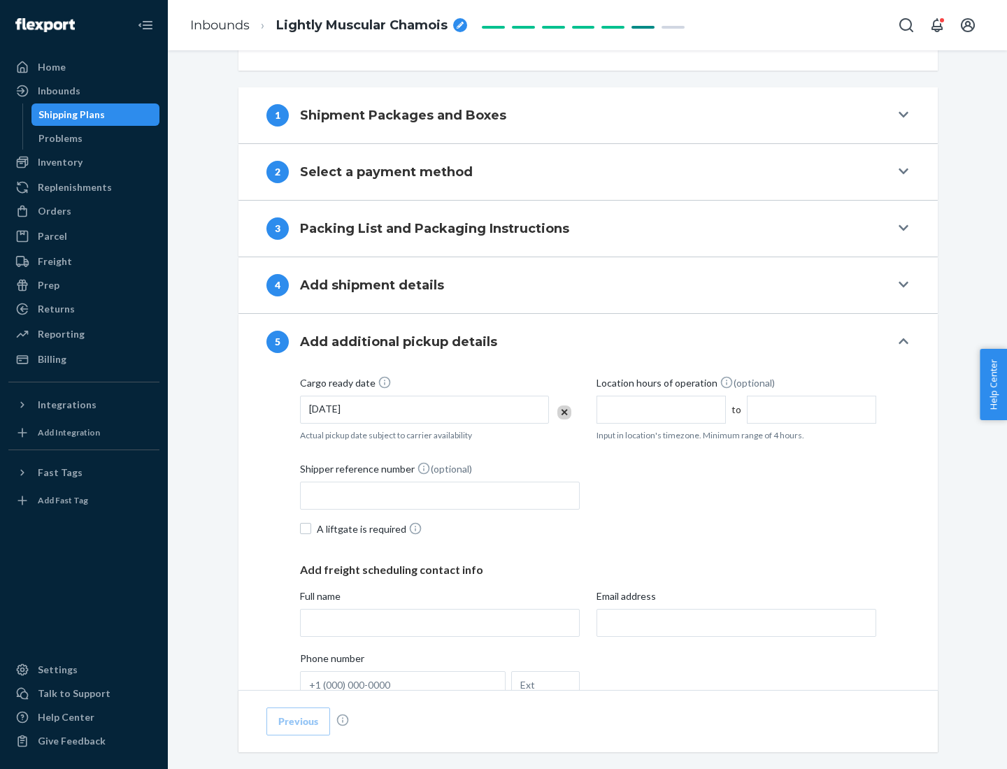
scroll to position [692, 0]
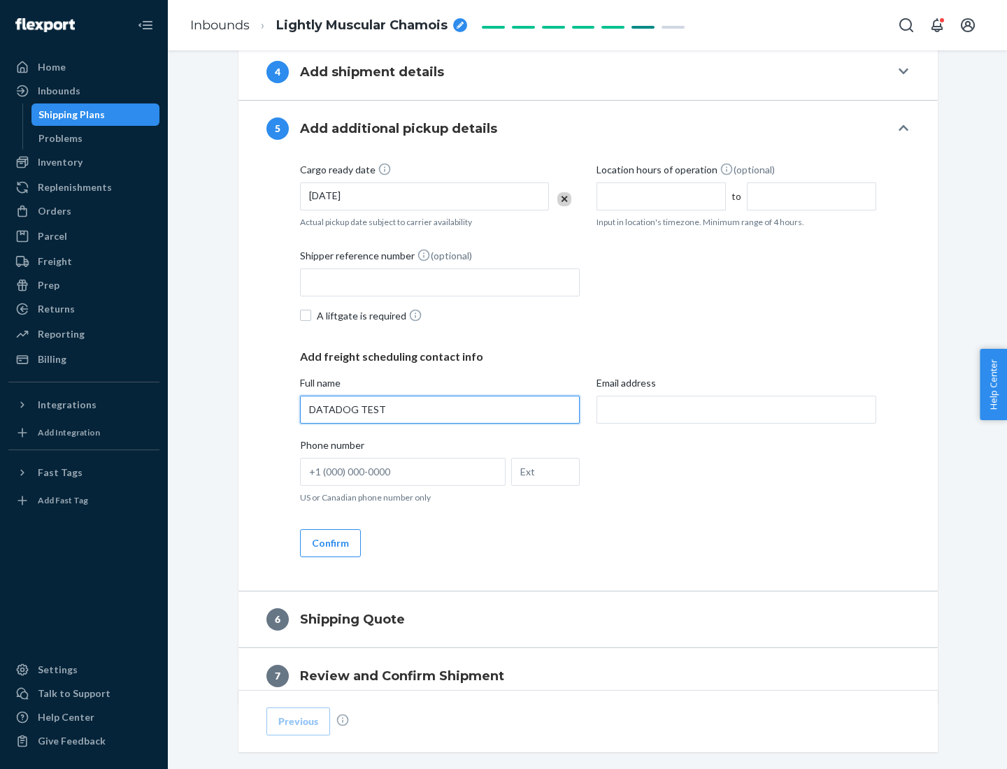
type input "DATADOG TEST"
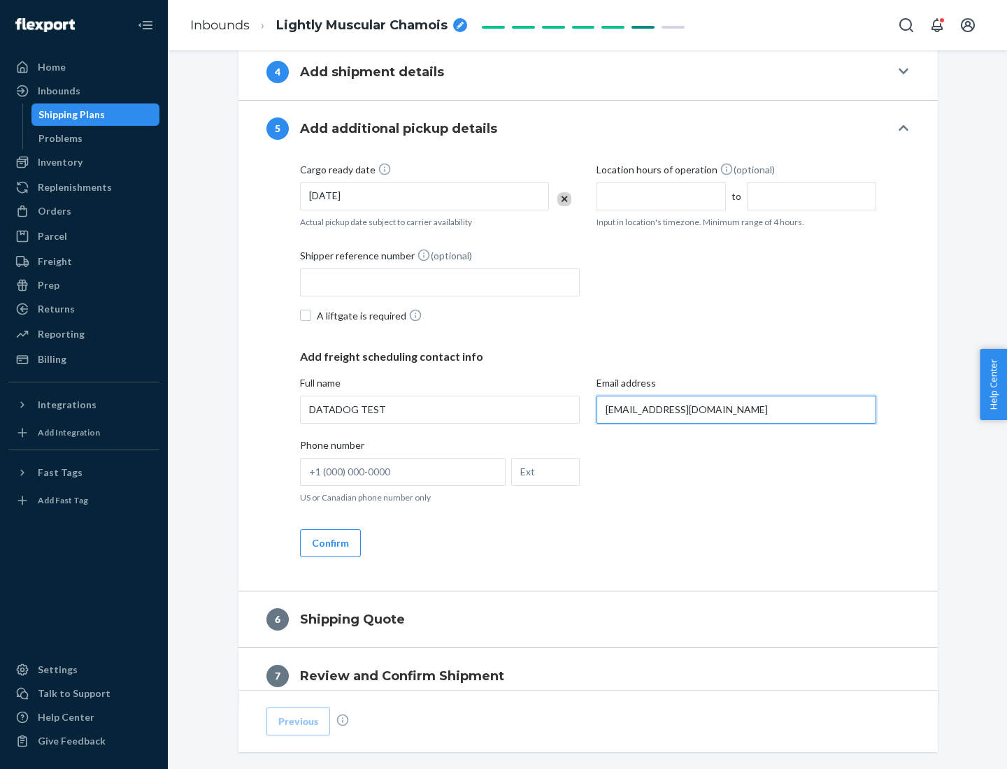
scroll to position [754, 0]
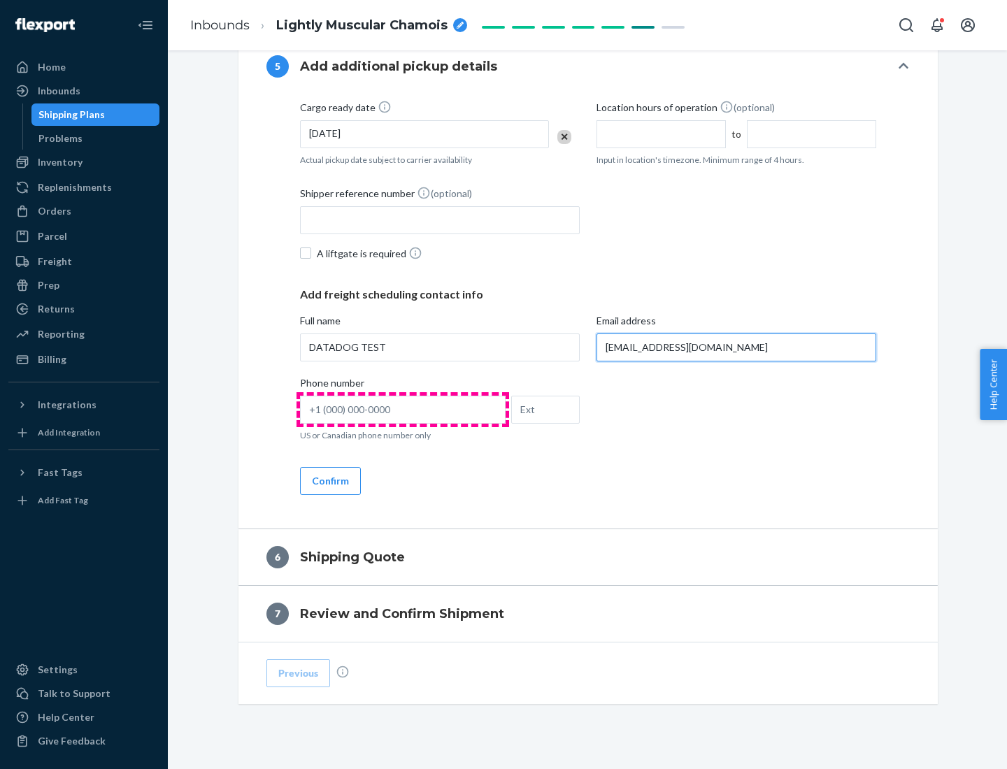
type input "[EMAIL_ADDRESS][DOMAIN_NAME]"
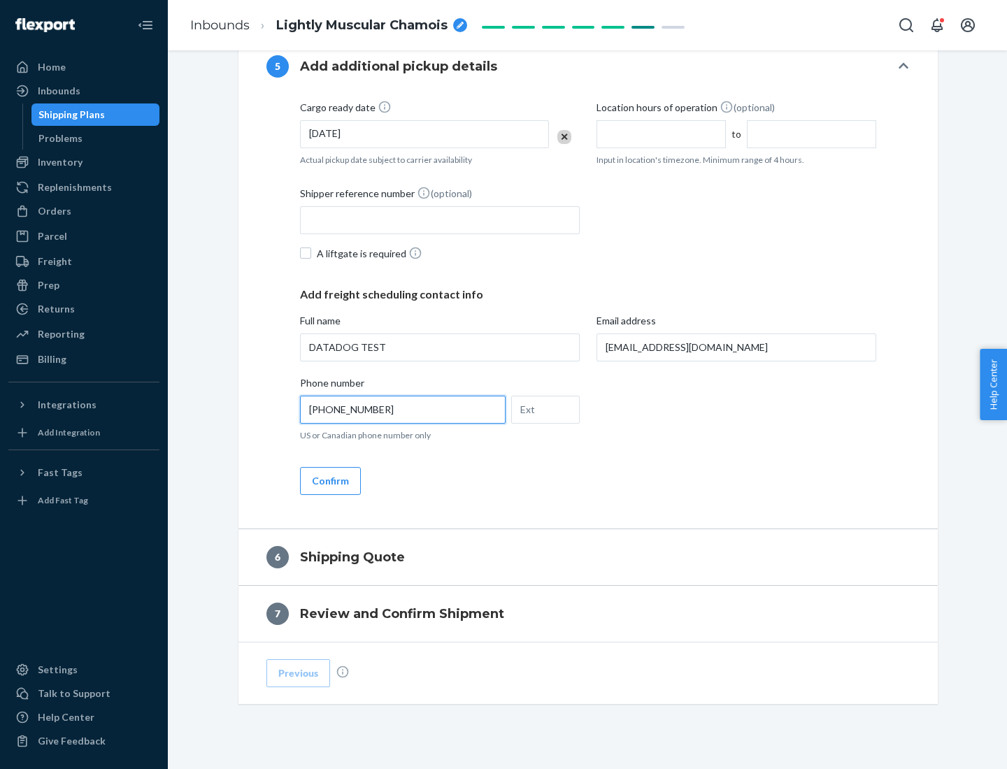
scroll to position [783, 0]
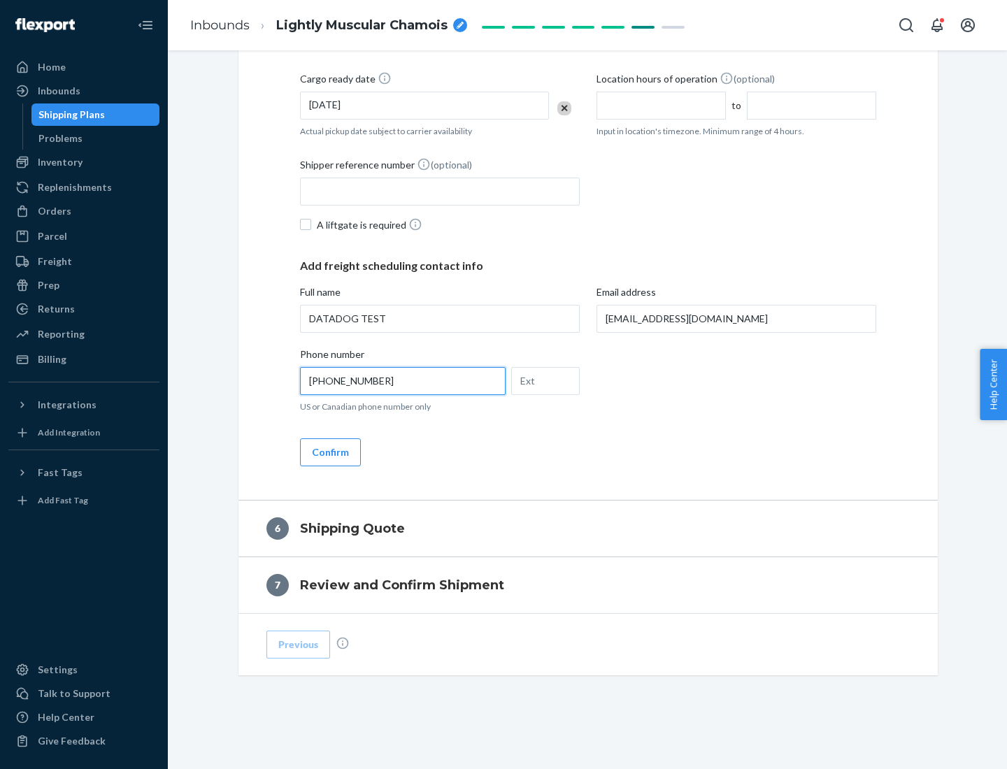
type input "[PHONE_NUMBER]"
click at [329, 452] on button "Confirm" at bounding box center [330, 453] width 61 height 28
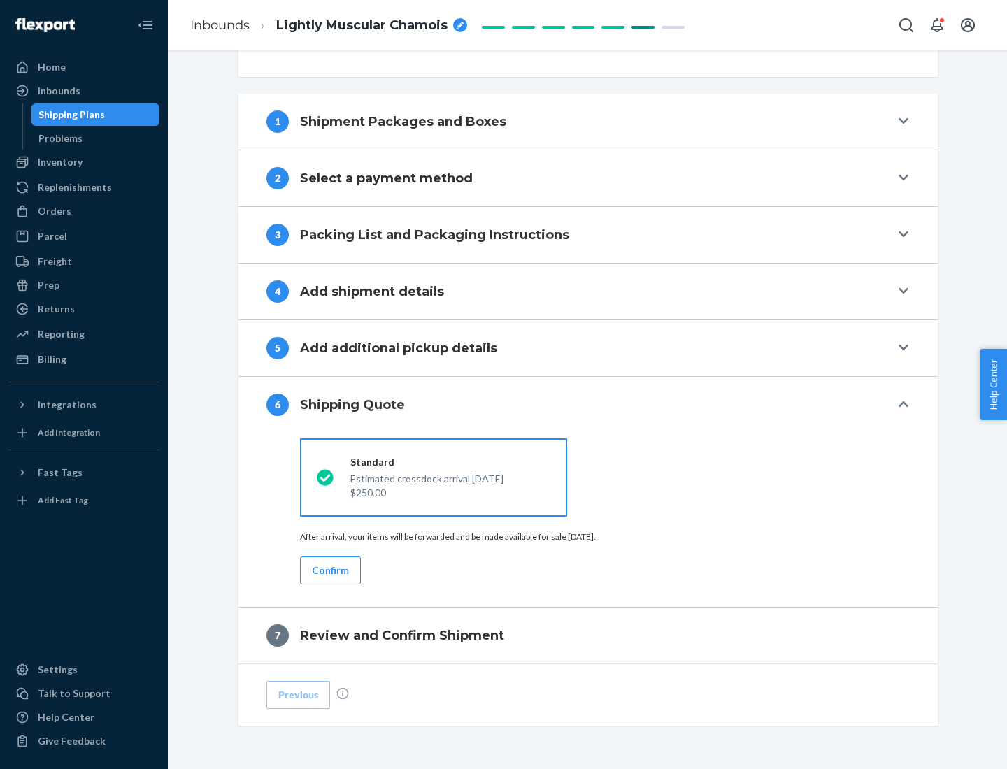
scroll to position [522, 0]
